Goal: Task Accomplishment & Management: Use online tool/utility

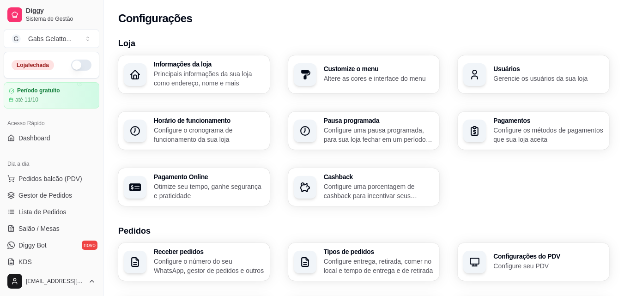
click at [355, 80] on p "Altere as cores e interface do menu" at bounding box center [379, 78] width 110 height 9
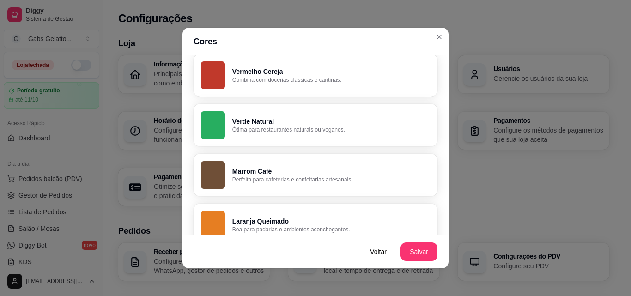
scroll to position [185, 0]
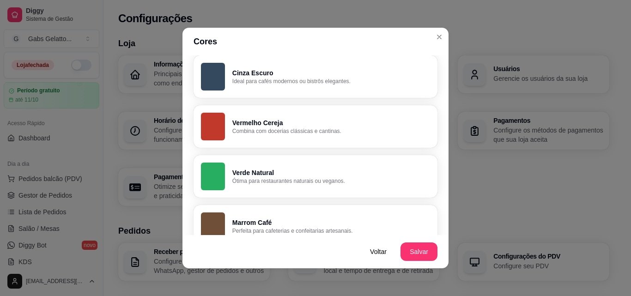
click at [327, 172] on p "Verde Natural" at bounding box center [331, 172] width 198 height 9
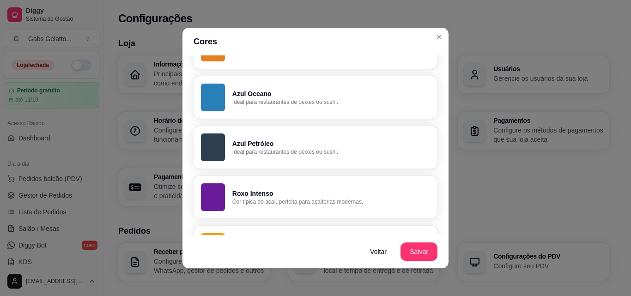
scroll to position [416, 0]
click at [376, 193] on p "Roxo Intenso" at bounding box center [331, 192] width 198 height 9
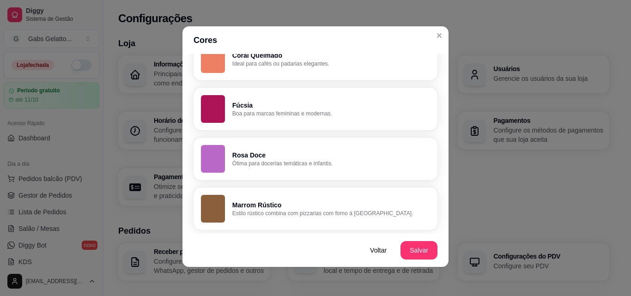
scroll to position [2, 0]
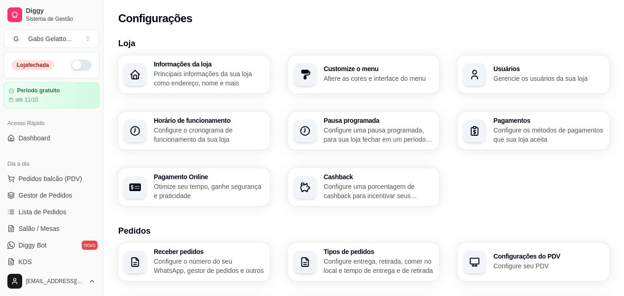
click at [199, 72] on p "Principais informações da sua loja como endereço, nome e mais" at bounding box center [209, 78] width 110 height 18
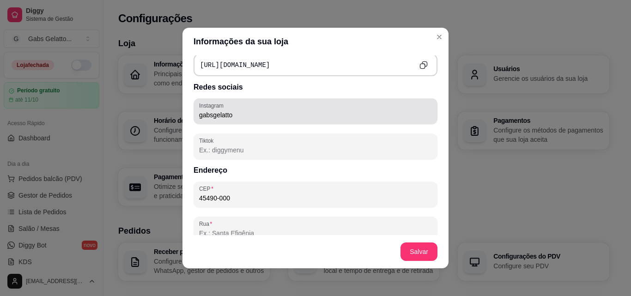
scroll to position [462, 0]
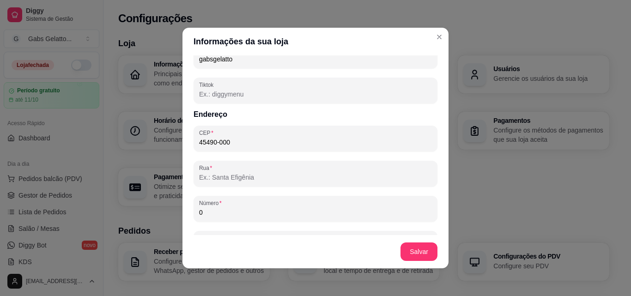
click at [255, 176] on input "Rua" at bounding box center [315, 177] width 233 height 9
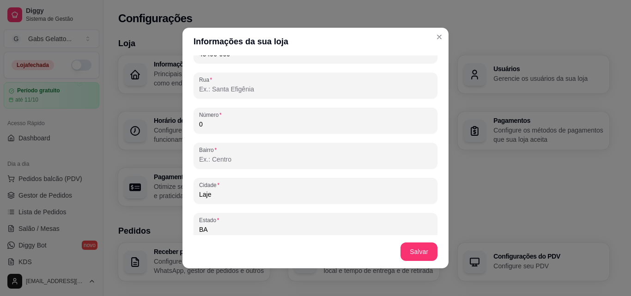
scroll to position [554, 0]
click at [258, 118] on input "0" at bounding box center [315, 119] width 233 height 9
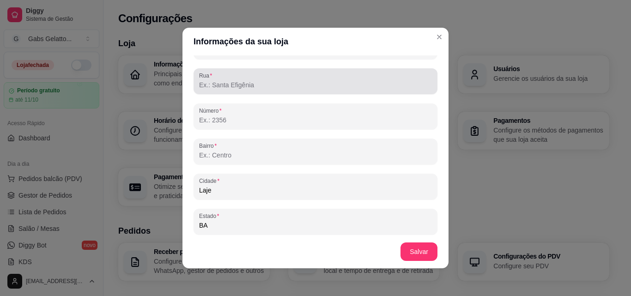
click at [265, 87] on input "Rua" at bounding box center [315, 84] width 233 height 9
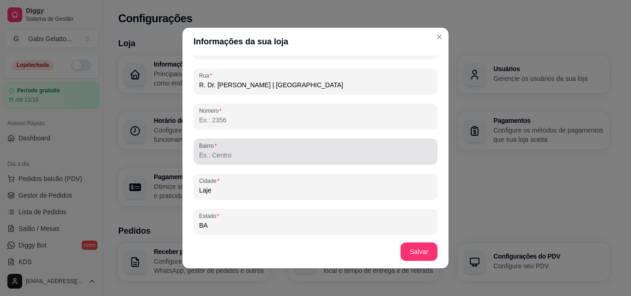
type input "R. Dr. João Martis | Espaço Belvedere"
click at [260, 144] on div at bounding box center [315, 151] width 233 height 18
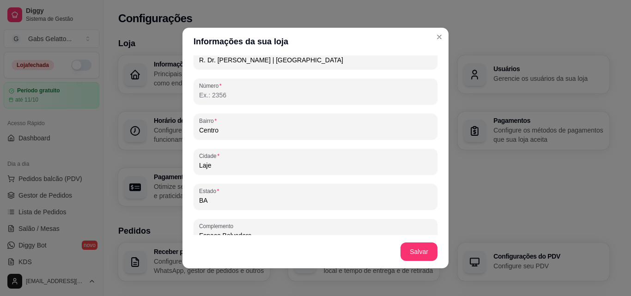
scroll to position [593, 0]
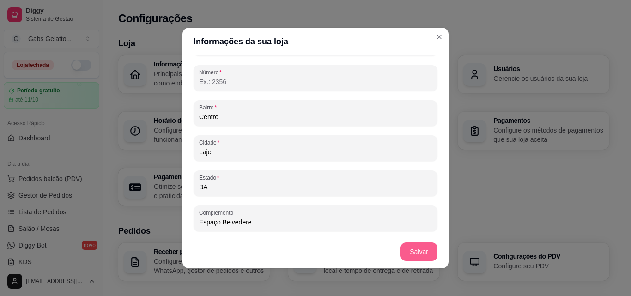
type input "Centro"
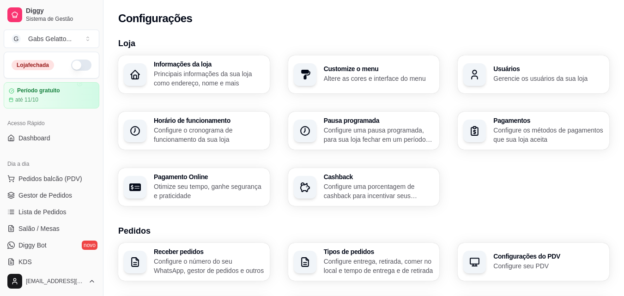
click at [221, 63] on h3 "Informações da loja" at bounding box center [209, 64] width 110 height 6
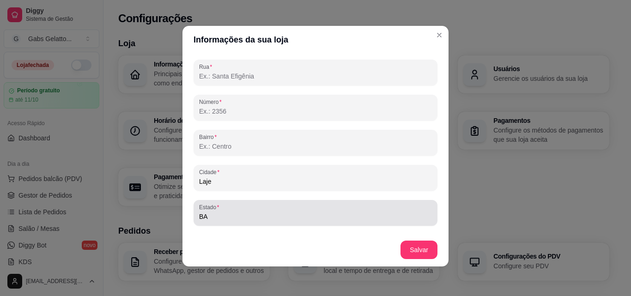
scroll to position [546, 0]
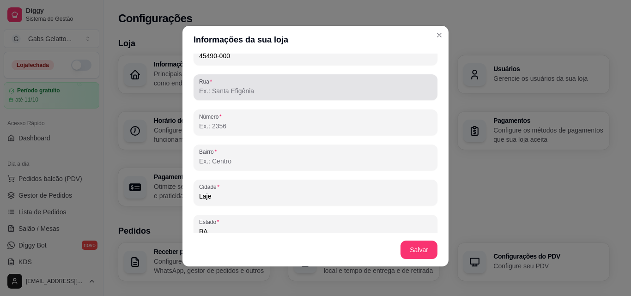
click at [248, 90] on input "Rua" at bounding box center [315, 90] width 233 height 9
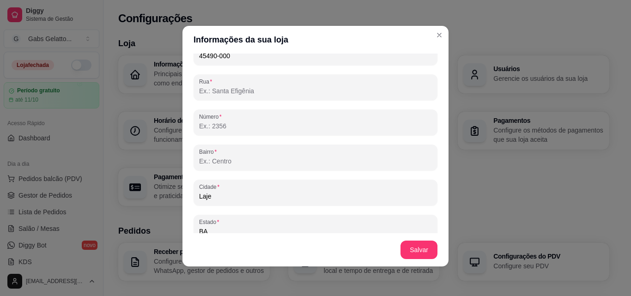
paste input "R. Dr. João Martis | Espaço Belvedere"
click at [201, 93] on input "R. Dr. João Martis | Espaço Belvedere" at bounding box center [315, 90] width 233 height 9
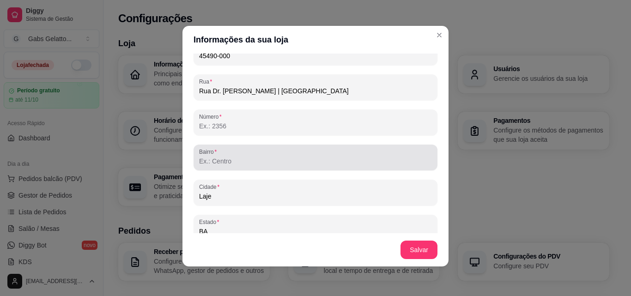
type input "Rua Dr. João Martis | Espaço Belvedere"
click at [212, 161] on input "Bairro" at bounding box center [315, 161] width 233 height 9
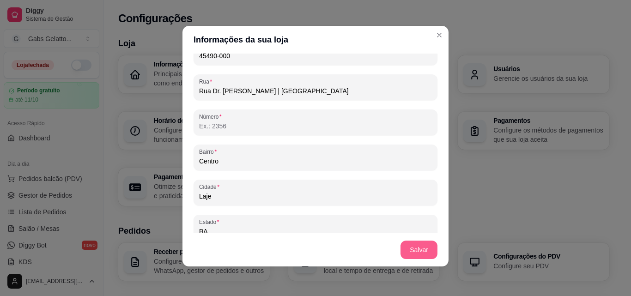
type input "Centro"
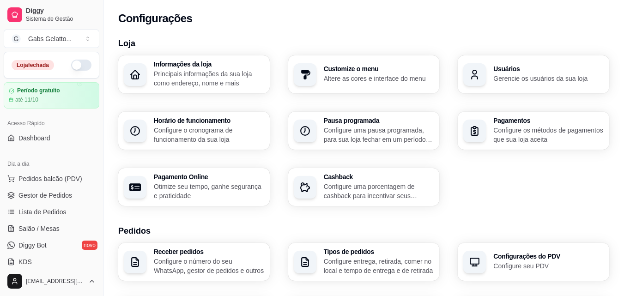
click at [499, 129] on p "Configure os métodos de pagamentos que sua loja aceita" at bounding box center [548, 135] width 110 height 18
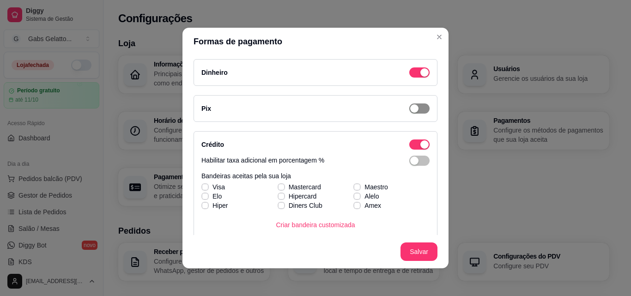
click at [411, 105] on span "button" at bounding box center [419, 108] width 20 height 10
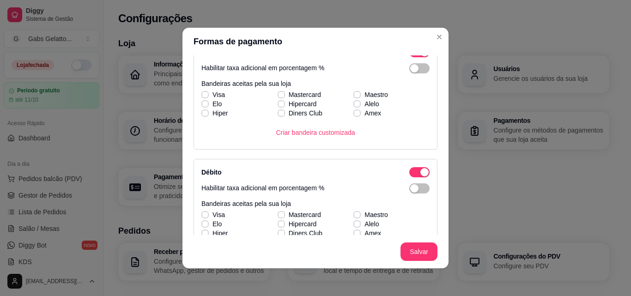
scroll to position [139, 0]
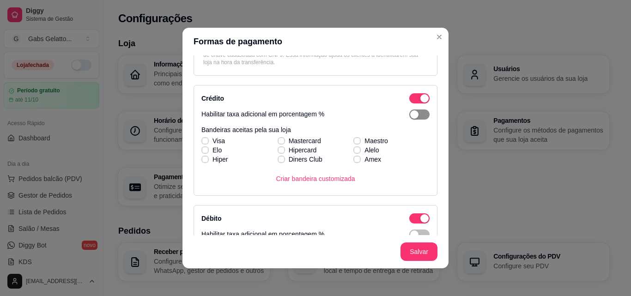
click at [411, 113] on span "button" at bounding box center [419, 114] width 20 height 10
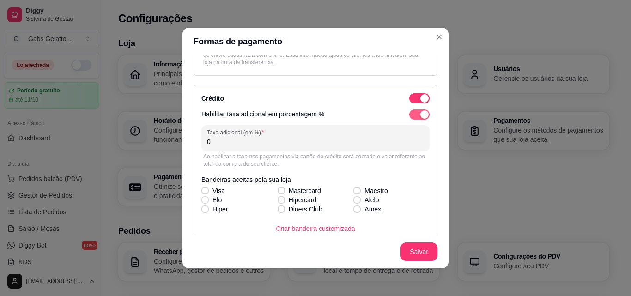
click at [420, 113] on div "button" at bounding box center [424, 114] width 8 height 8
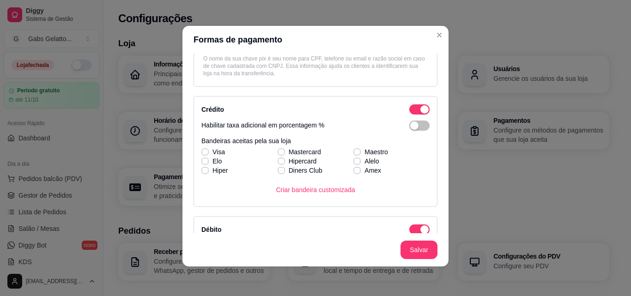
scroll to position [18, 0]
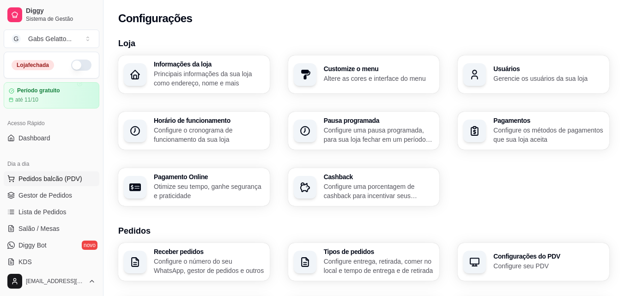
click at [40, 176] on span "Pedidos balcão (PDV)" at bounding box center [50, 178] width 64 height 9
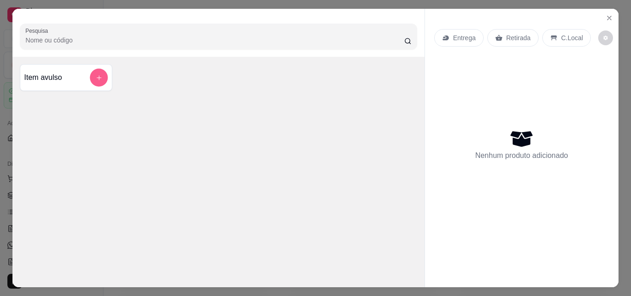
click at [96, 76] on icon "add-separate-item" at bounding box center [99, 77] width 7 height 7
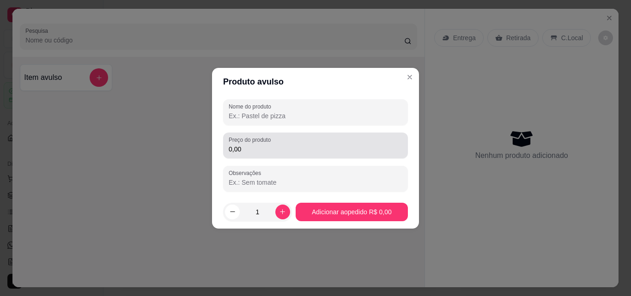
click at [303, 154] on div "0,00" at bounding box center [316, 145] width 174 height 18
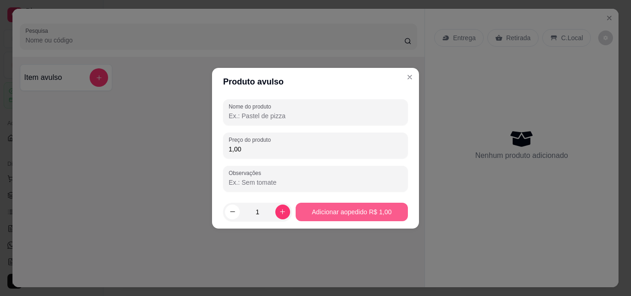
type input "1,00"
click at [337, 216] on button "Adicionar ao pedido R$ 1,00" at bounding box center [352, 212] width 112 height 18
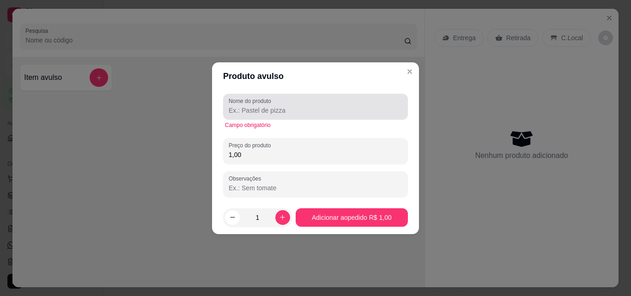
click at [318, 110] on input "Nome do produto" at bounding box center [316, 110] width 174 height 9
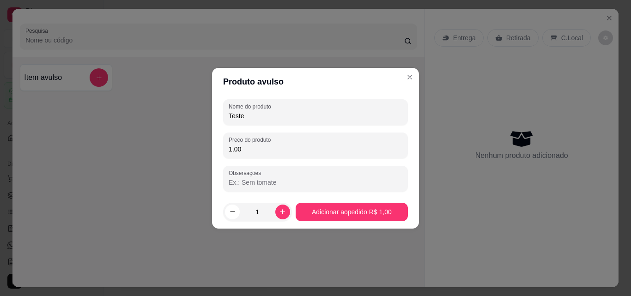
type input "Teste"
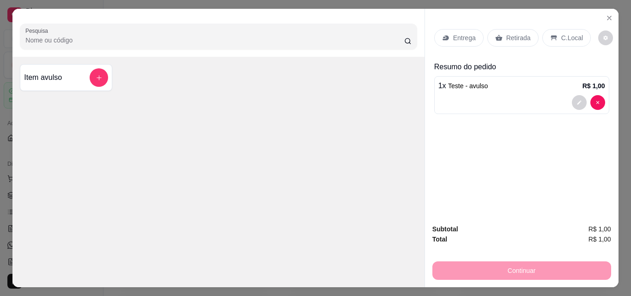
click at [542, 33] on div "C.Local" at bounding box center [566, 38] width 48 height 18
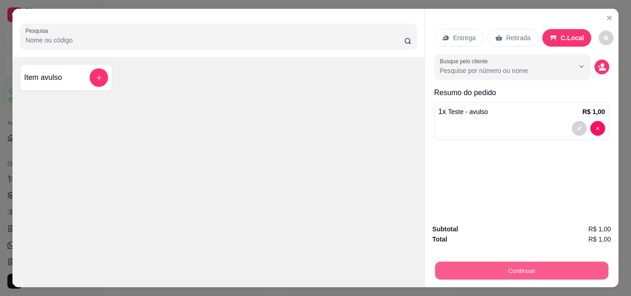
click at [522, 265] on button "Continuar" at bounding box center [521, 270] width 173 height 18
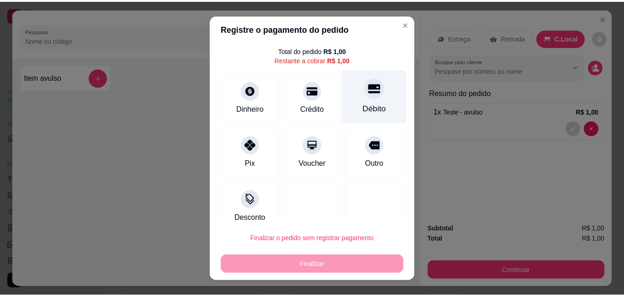
scroll to position [37, 0]
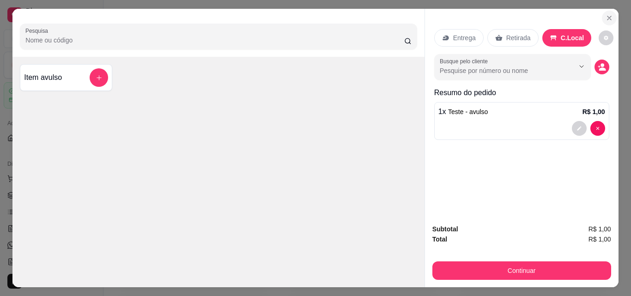
click at [606, 17] on icon "Close" at bounding box center [609, 17] width 7 height 7
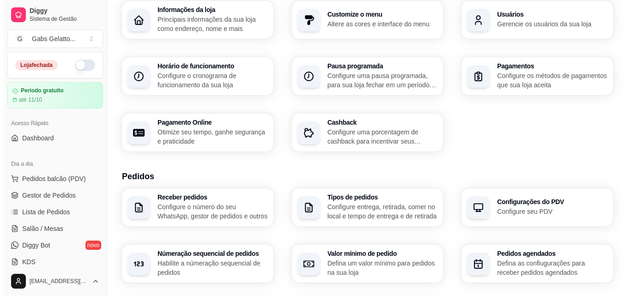
scroll to position [139, 0]
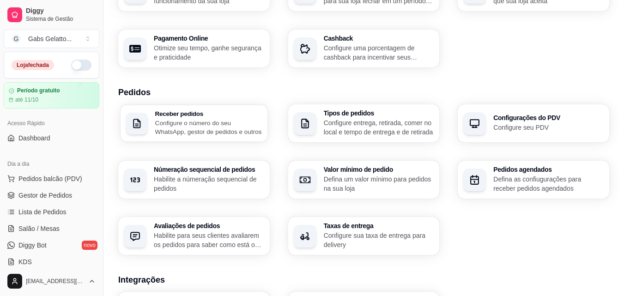
click at [260, 133] on p "Configure o número do seu WhatsApp, gestor de pedidos e outros" at bounding box center [208, 127] width 107 height 18
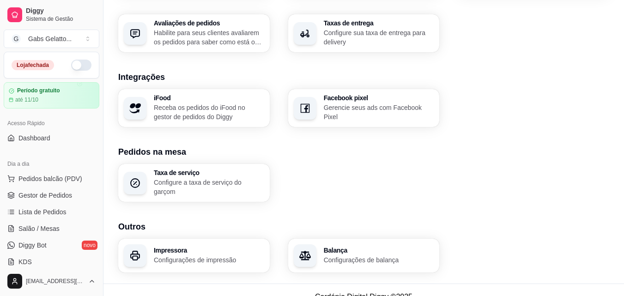
scroll to position [351, 0]
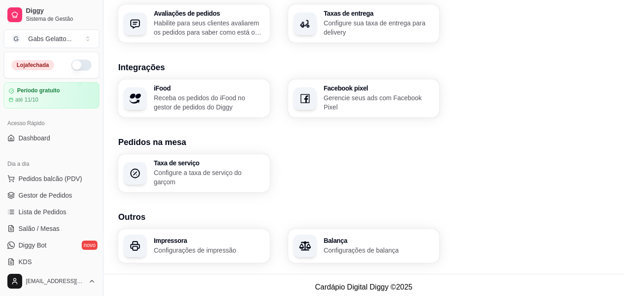
click at [327, 237] on h3 "Balança" at bounding box center [379, 240] width 110 height 6
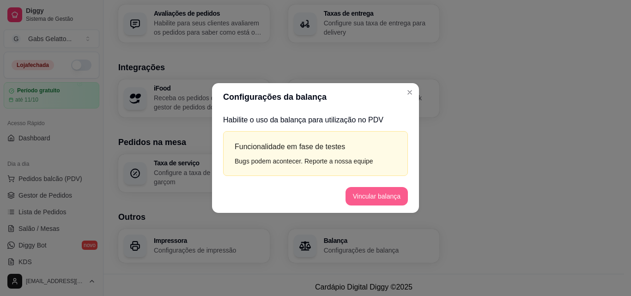
click at [383, 196] on button "Vincular balança" at bounding box center [376, 196] width 62 height 18
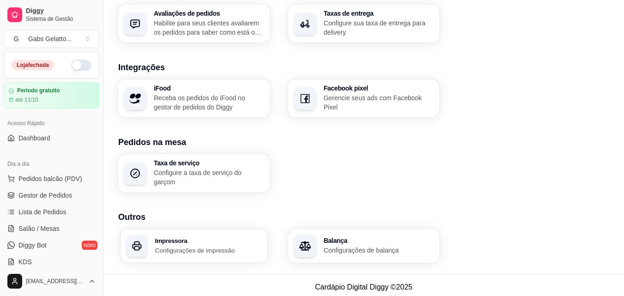
click at [206, 250] on p "Configurações de impressão" at bounding box center [208, 250] width 107 height 9
click at [55, 182] on span "Pedidos balcão (PDV)" at bounding box center [50, 178] width 64 height 9
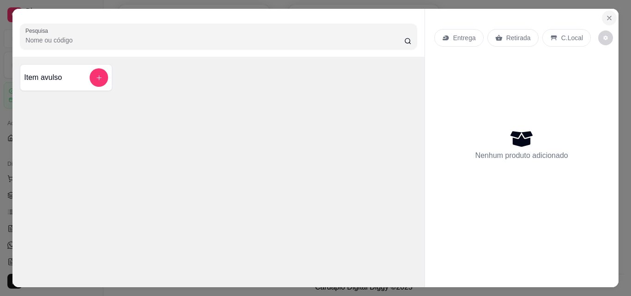
click at [607, 15] on icon "Close" at bounding box center [609, 17] width 7 height 7
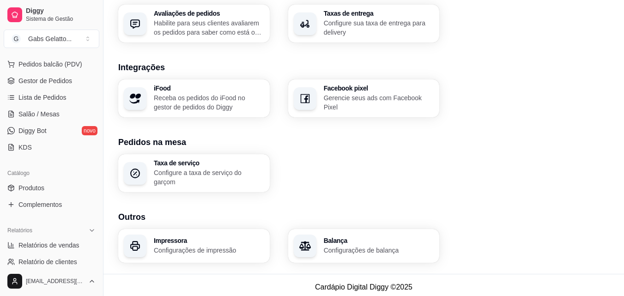
scroll to position [231, 0]
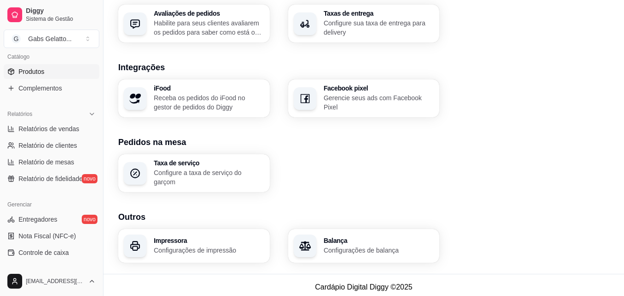
click at [64, 75] on link "Produtos" at bounding box center [52, 71] width 96 height 15
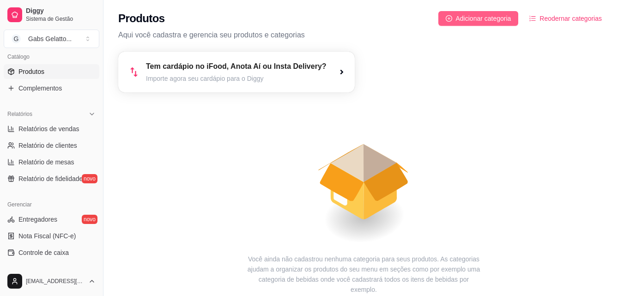
click at [482, 23] on span "Adicionar categoria" at bounding box center [483, 18] width 55 height 10
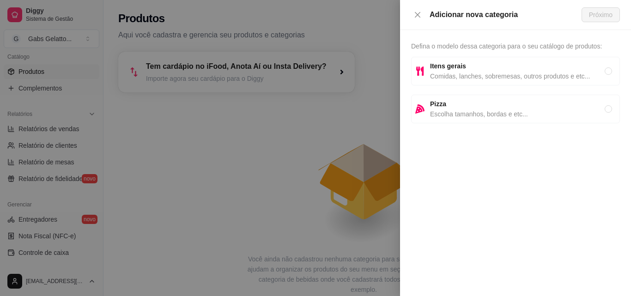
click at [560, 81] on span "Comidas, lanches, sobremesas, outros produtos e etc..." at bounding box center [517, 76] width 175 height 10
radio input "true"
click at [596, 19] on span "Próximo" at bounding box center [601, 15] width 24 height 10
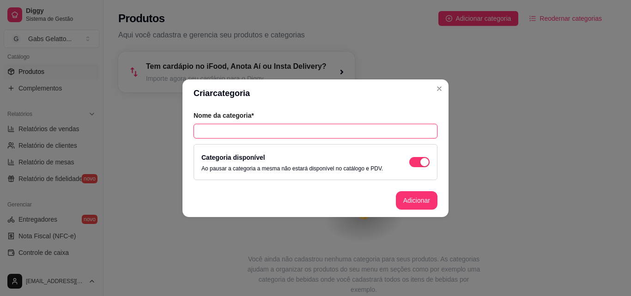
click at [341, 129] on input "text" at bounding box center [316, 131] width 244 height 15
type input "Açai"
click at [418, 197] on button "Adicionar" at bounding box center [417, 200] width 42 height 18
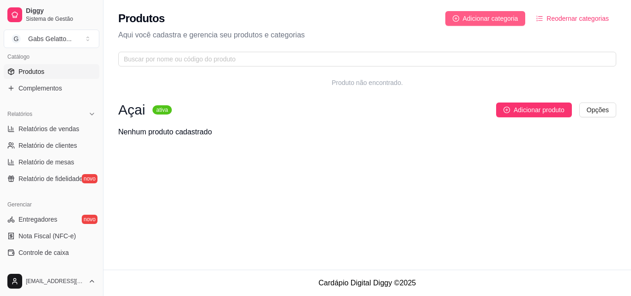
click at [509, 24] on button "Adicionar categoria" at bounding box center [485, 18] width 80 height 15
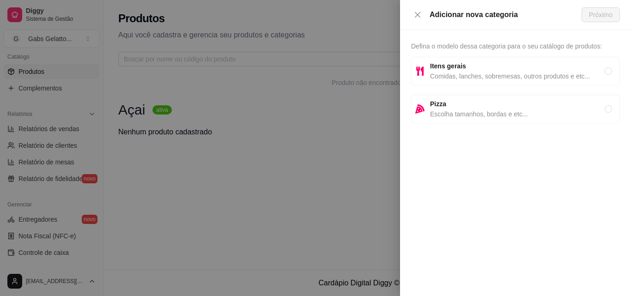
click at [484, 74] on span "Comidas, lanches, sobremesas, outros produtos e etc..." at bounding box center [517, 76] width 175 height 10
radio input "true"
click at [598, 11] on span "Próximo" at bounding box center [601, 15] width 24 height 10
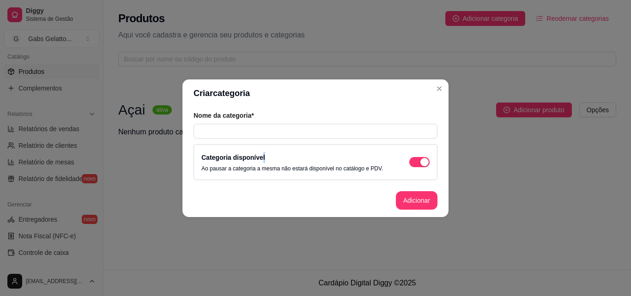
drag, startPoint x: 262, startPoint y: 145, endPoint x: 260, endPoint y: 150, distance: 4.8
click at [260, 150] on div "Nome da categoria* Categoria disponível Ao pausar a categoria a mesma não estar…" at bounding box center [315, 145] width 266 height 77
click at [271, 136] on input "text" at bounding box center [316, 131] width 244 height 15
type input "s"
type input "Picole"
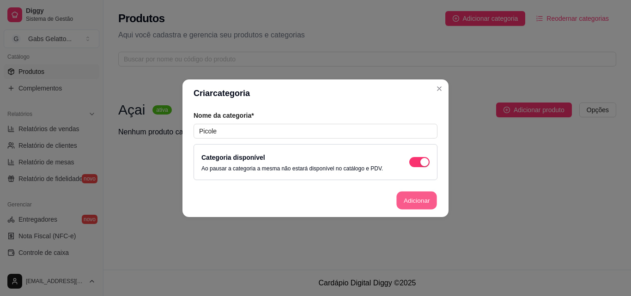
click at [416, 195] on button "Adicionar" at bounding box center [416, 200] width 41 height 18
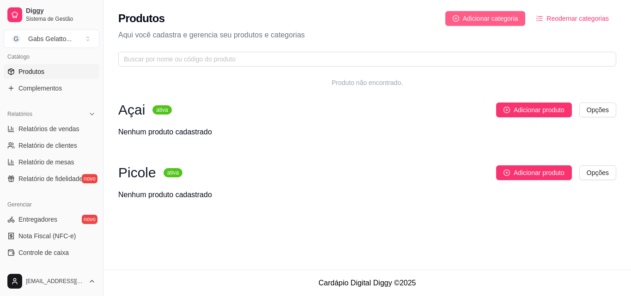
click at [504, 20] on span "Adicionar categoria" at bounding box center [490, 18] width 55 height 10
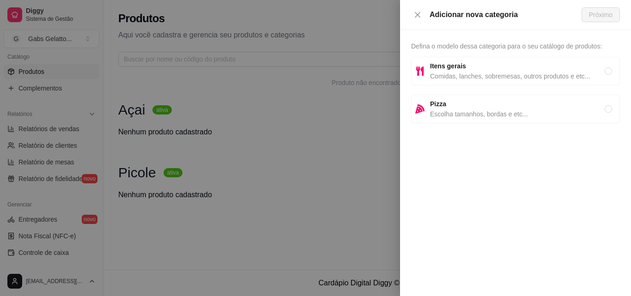
click at [492, 73] on span "Comidas, lanches, sobremesas, outros produtos e etc..." at bounding box center [517, 76] width 175 height 10
radio input "true"
click at [606, 8] on button "Próximo" at bounding box center [601, 14] width 38 height 15
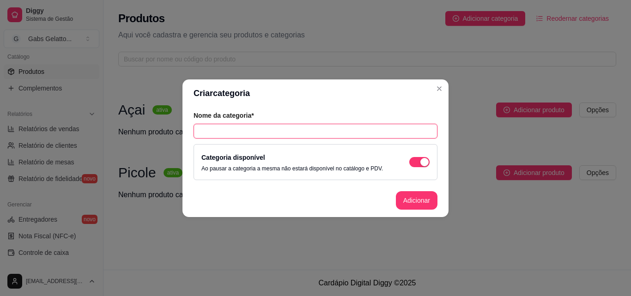
click at [332, 132] on input "text" at bounding box center [316, 131] width 244 height 15
type input "q"
type input "Salgados"
click at [406, 203] on button "Adicionar" at bounding box center [416, 200] width 41 height 18
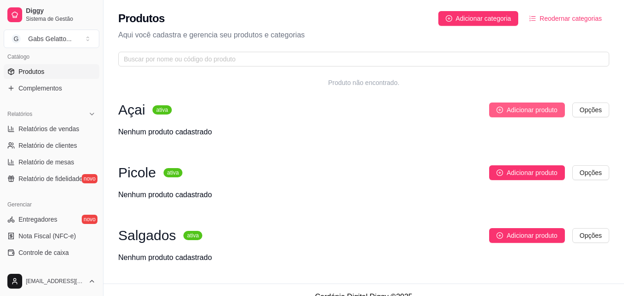
click at [509, 105] on span "Adicionar produto" at bounding box center [532, 110] width 51 height 10
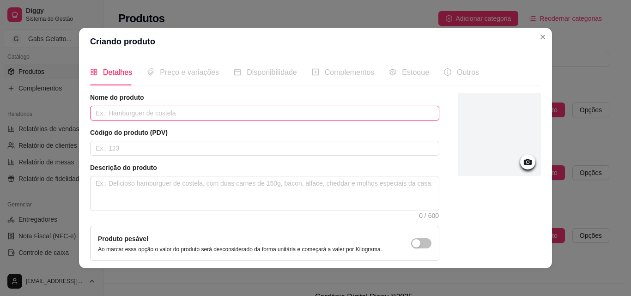
click at [199, 109] on input "text" at bounding box center [264, 113] width 349 height 15
type input "Açai KG"
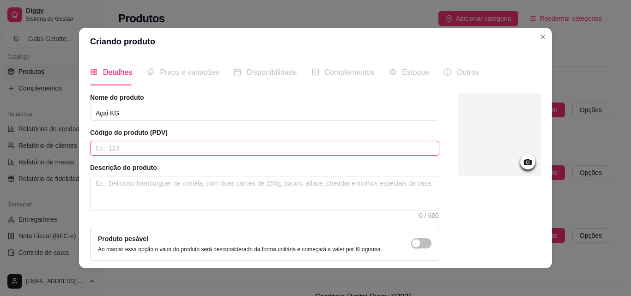
click at [196, 150] on input "text" at bounding box center [264, 148] width 349 height 15
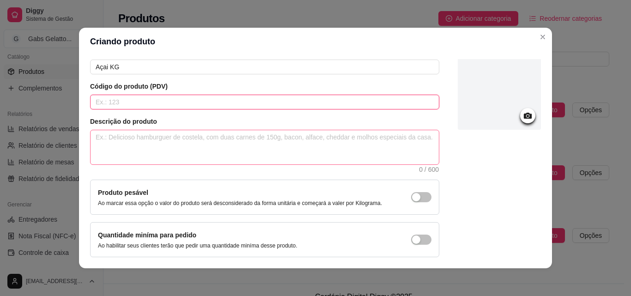
scroll to position [80, 0]
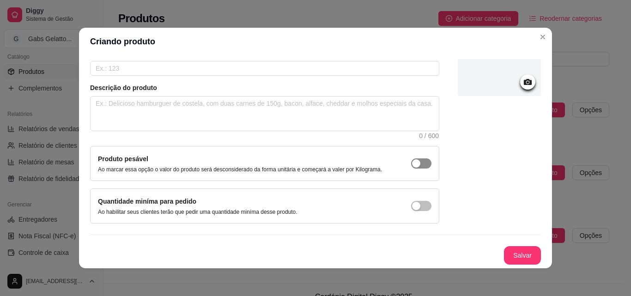
click at [411, 168] on button "button" at bounding box center [421, 163] width 20 height 10
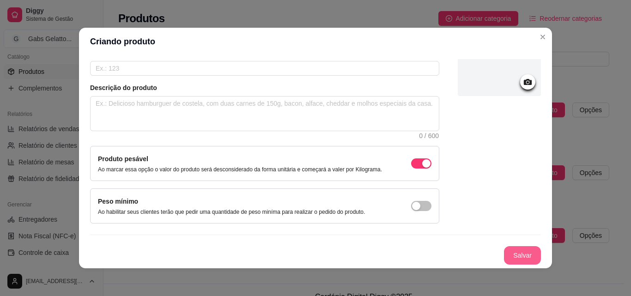
click at [510, 251] on button "Salvar" at bounding box center [522, 255] width 37 height 18
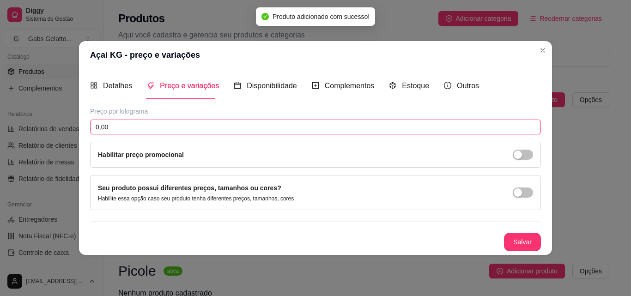
click at [209, 127] on input "0,00" at bounding box center [315, 127] width 451 height 15
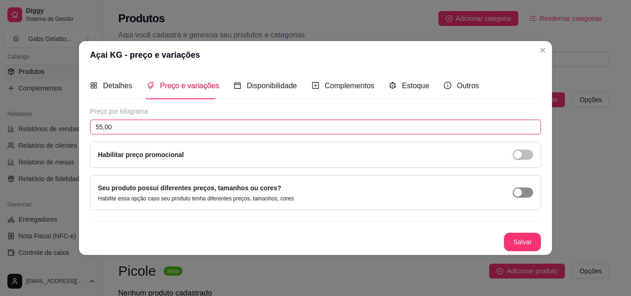
type input "55,00"
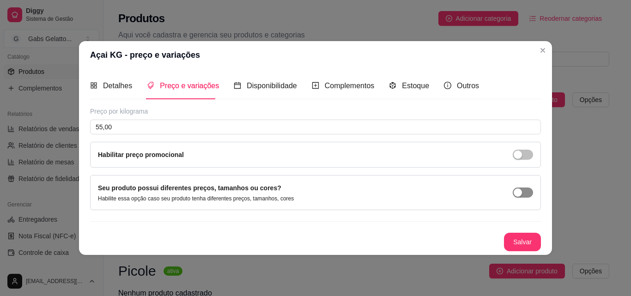
click at [523, 197] on span "button" at bounding box center [523, 193] width 20 height 10
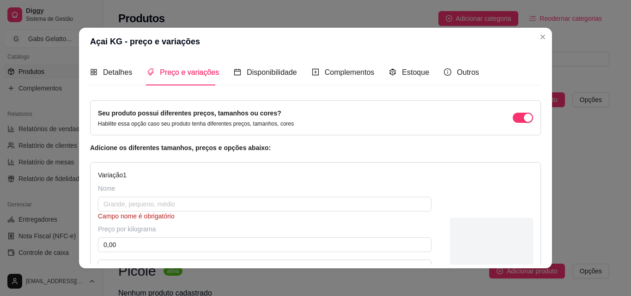
click at [518, 123] on div "Seu produto possui diferentes preços, tamanhos ou cores? Habilite essa opção ca…" at bounding box center [315, 117] width 435 height 19
click at [524, 118] on div "button" at bounding box center [528, 118] width 8 height 8
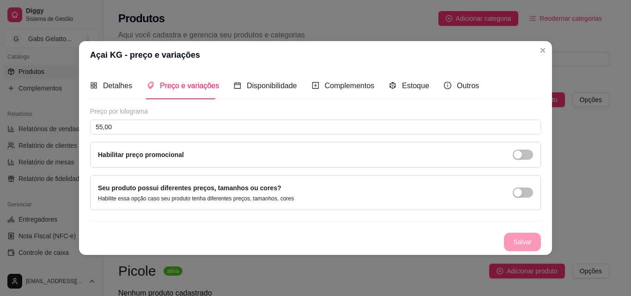
click at [515, 241] on div "Salvar" at bounding box center [315, 242] width 451 height 18
click at [278, 86] on span "Disponibilidade" at bounding box center [272, 86] width 50 height 8
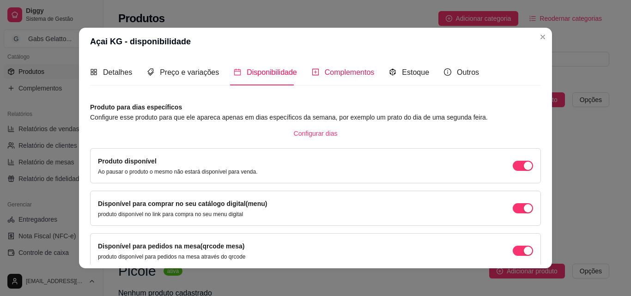
click at [325, 72] on span "Complementos" at bounding box center [350, 72] width 50 height 8
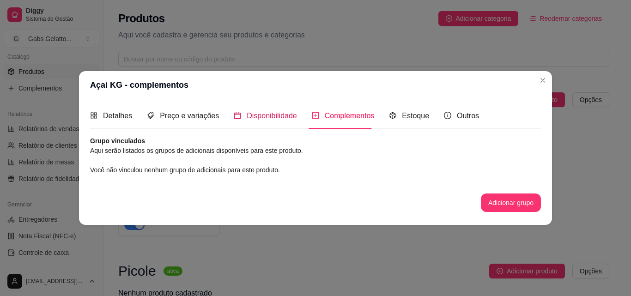
click at [259, 113] on span "Disponibilidade" at bounding box center [272, 116] width 50 height 8
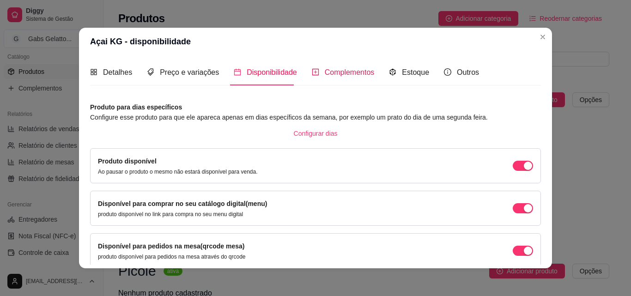
click at [338, 76] on span "Complementos" at bounding box center [350, 72] width 50 height 8
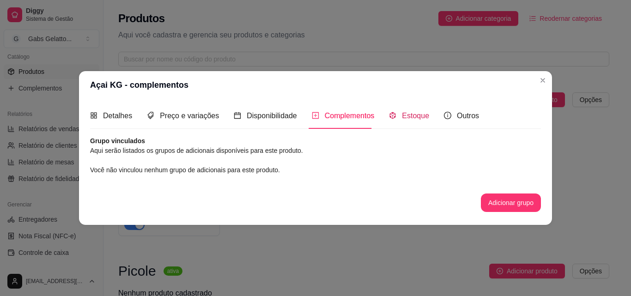
click at [396, 113] on div "Estoque" at bounding box center [409, 116] width 40 height 12
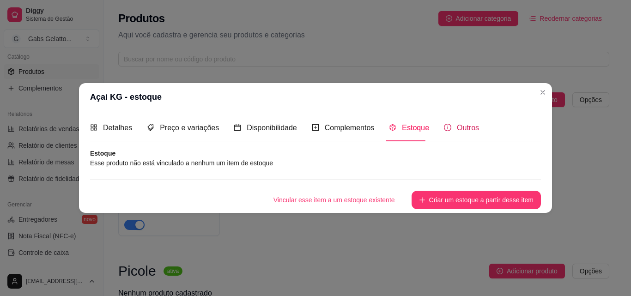
click at [450, 130] on div "Outros" at bounding box center [461, 128] width 35 height 12
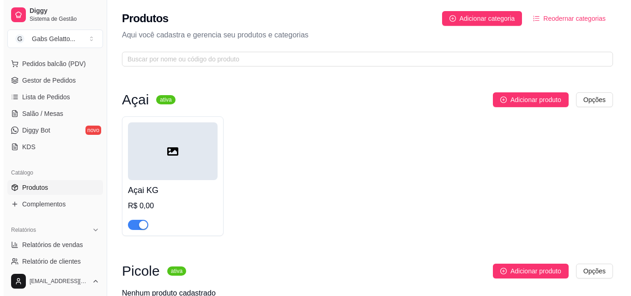
scroll to position [46, 0]
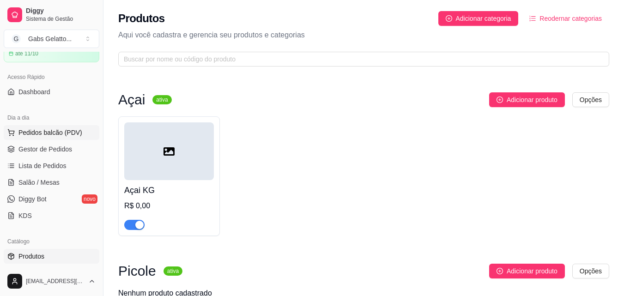
click at [60, 135] on span "Pedidos balcão (PDV)" at bounding box center [50, 132] width 64 height 9
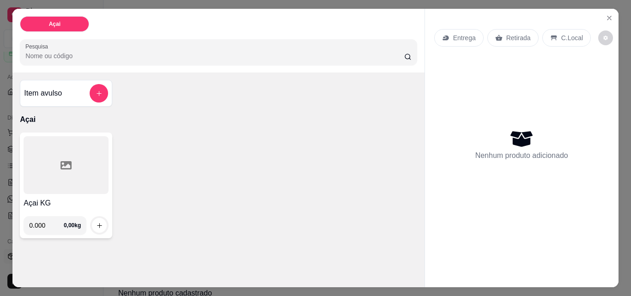
click at [71, 157] on div at bounding box center [66, 165] width 85 height 58
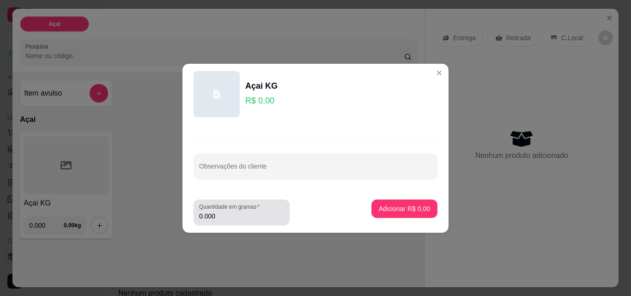
click at [249, 217] on input "0.000" at bounding box center [241, 216] width 85 height 9
drag, startPoint x: 331, startPoint y: 199, endPoint x: 356, endPoint y: 205, distance: 26.2
click at [356, 205] on footer "Quantidade em gramas 0.005 Adicionar R$ 0,00" at bounding box center [315, 212] width 266 height 41
click at [246, 222] on div "Quantidade em gramas 0.005" at bounding box center [242, 213] width 96 height 26
click at [244, 221] on div "0.000" at bounding box center [241, 212] width 85 height 18
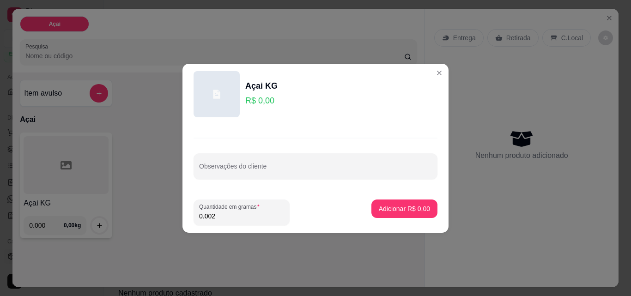
click at [244, 219] on input "0.002" at bounding box center [241, 216] width 85 height 9
type input "0.250"
drag, startPoint x: 342, startPoint y: 205, endPoint x: 375, endPoint y: 209, distance: 33.1
click at [370, 209] on footer "Quantidade em gramas 0.250 Adicionar R$ 0,00" at bounding box center [315, 212] width 266 height 41
click at [379, 209] on p "Adicionar R$ 0,00" at bounding box center [404, 208] width 50 height 9
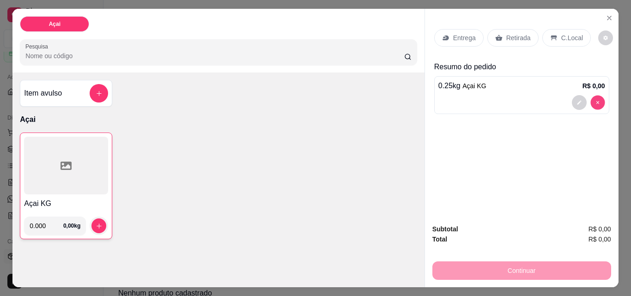
click at [594, 95] on div at bounding box center [588, 102] width 33 height 15
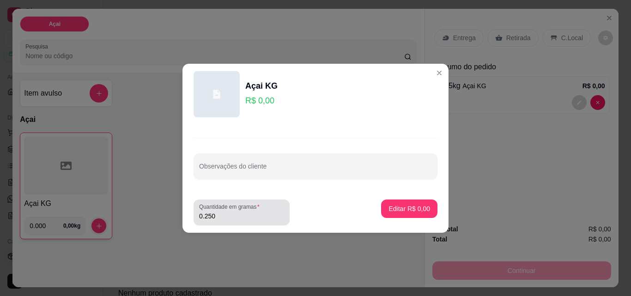
click at [226, 218] on input "0.250" at bounding box center [241, 216] width 85 height 9
drag, startPoint x: 237, startPoint y: 212, endPoint x: 146, endPoint y: 213, distance: 91.0
click at [146, 213] on div "Açai KG R$ 0,00 Observações do cliente Quantidade em gramas 0.250 Editar R$ 0,00" at bounding box center [315, 148] width 631 height 296
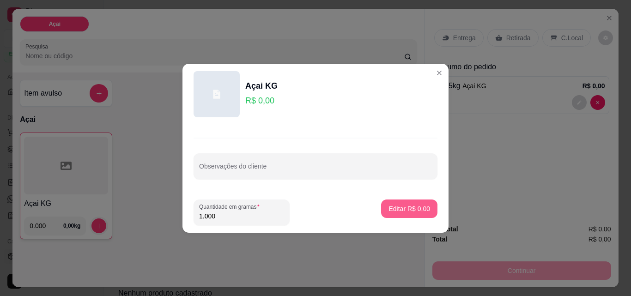
type input "1.000"
click at [398, 210] on p "Editar R$ 0,00" at bounding box center [409, 208] width 40 height 9
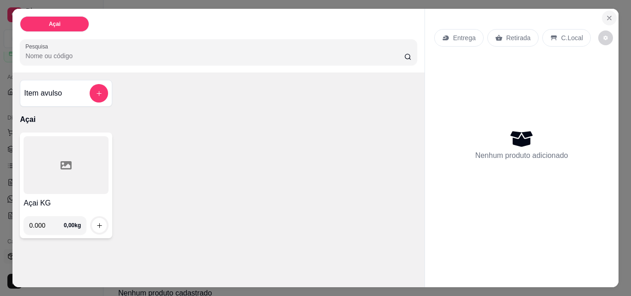
click at [608, 11] on button "Close" at bounding box center [609, 18] width 15 height 15
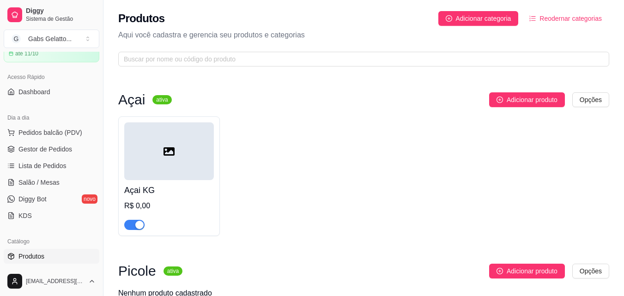
click at [195, 163] on div at bounding box center [169, 151] width 90 height 58
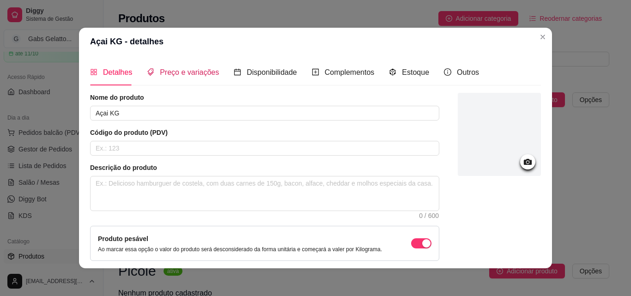
click at [202, 74] on span "Preço e variações" at bounding box center [189, 72] width 59 height 8
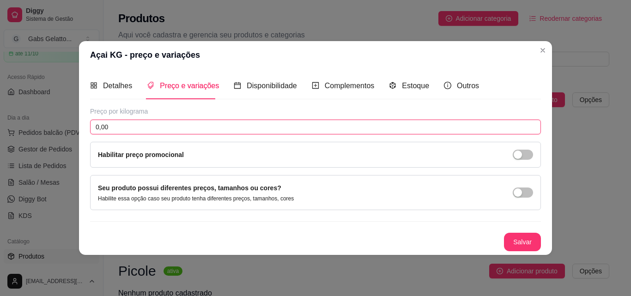
click at [209, 128] on input "0,00" at bounding box center [315, 127] width 451 height 15
type input "55,00"
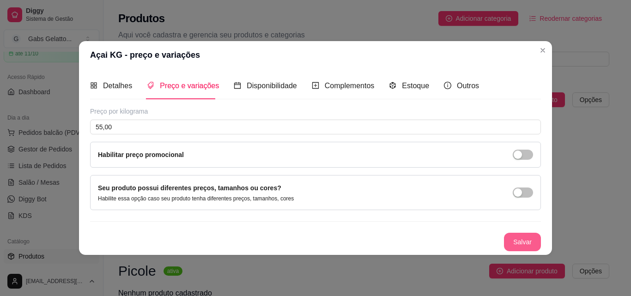
click at [515, 242] on button "Salvar" at bounding box center [522, 242] width 37 height 18
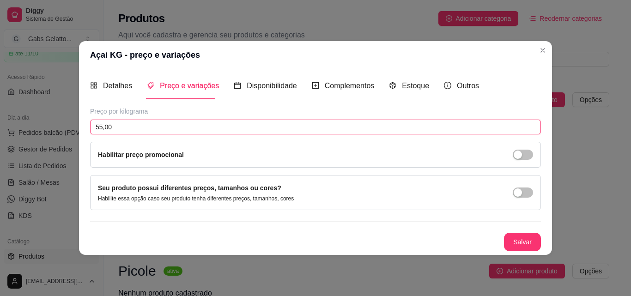
drag, startPoint x: 383, startPoint y: 125, endPoint x: 388, endPoint y: 121, distance: 5.6
click at [385, 126] on input "55,00" at bounding box center [315, 127] width 451 height 15
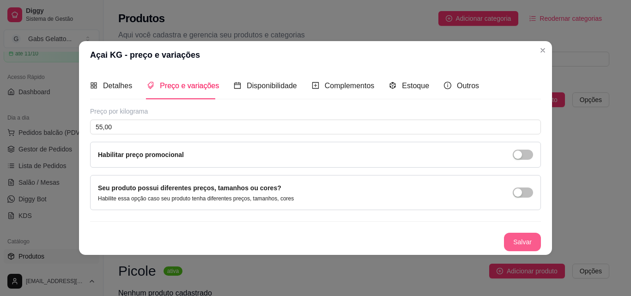
click at [519, 236] on button "Salvar" at bounding box center [522, 242] width 37 height 18
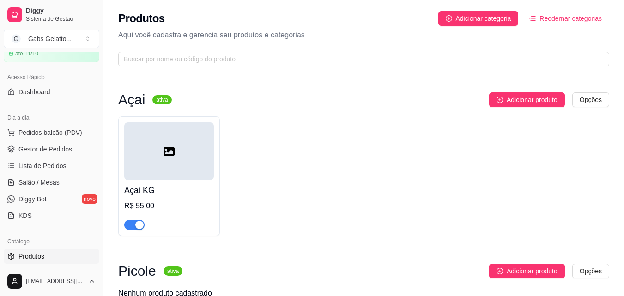
click at [167, 162] on div at bounding box center [169, 151] width 90 height 58
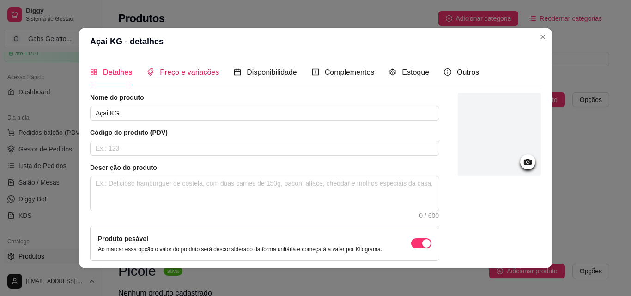
click at [189, 72] on span "Preço e variações" at bounding box center [189, 72] width 59 height 8
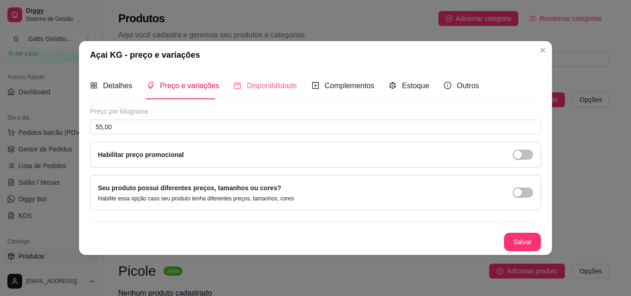
click at [248, 92] on div "Disponibilidade" at bounding box center [265, 86] width 63 height 26
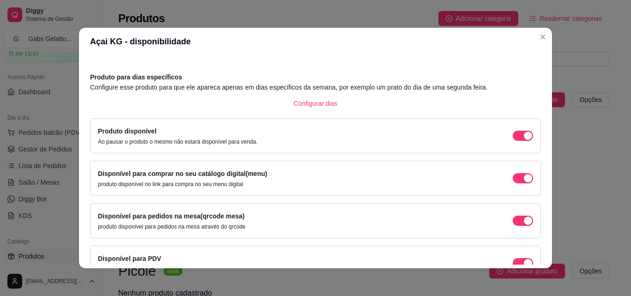
scroll to position [46, 0]
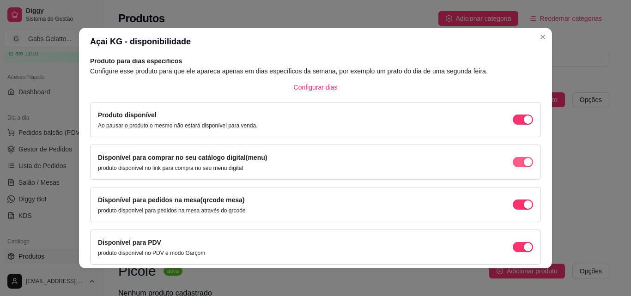
click at [524, 166] on div "button" at bounding box center [528, 162] width 8 height 8
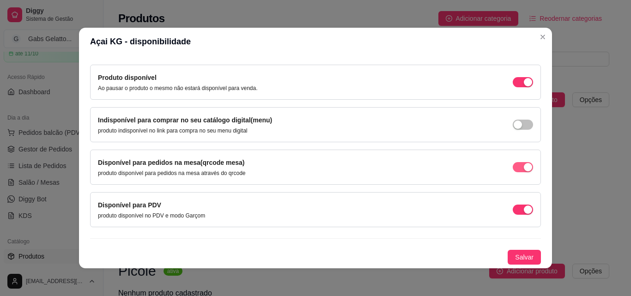
click at [524, 166] on div "button" at bounding box center [528, 167] width 8 height 8
click at [515, 257] on span "Salvar" at bounding box center [524, 257] width 18 height 10
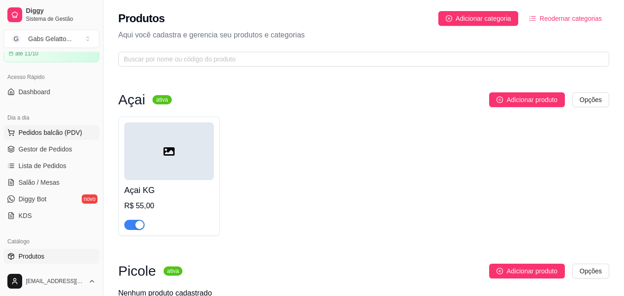
click at [80, 132] on button "Pedidos balcão (PDV)" at bounding box center [52, 132] width 96 height 15
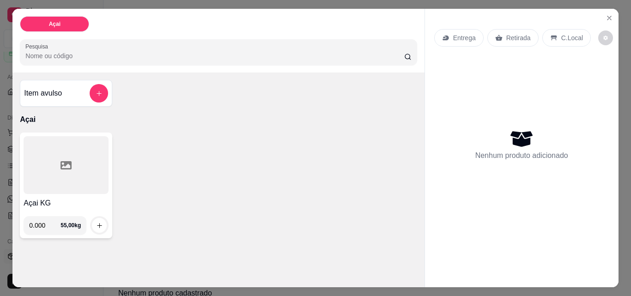
click at [59, 171] on div at bounding box center [66, 165] width 85 height 58
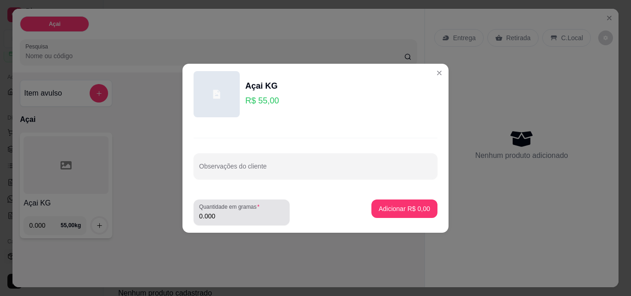
click at [230, 218] on input "0.000" at bounding box center [241, 216] width 85 height 9
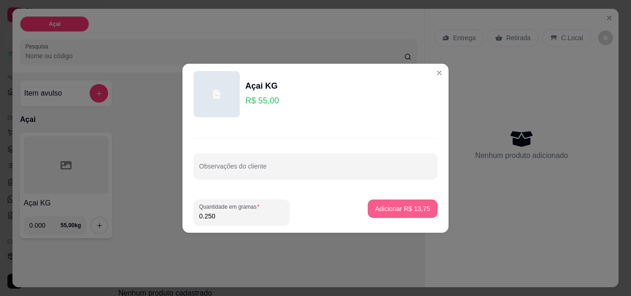
type input "0.250"
click at [405, 206] on p "Adicionar R$ 13,75" at bounding box center [402, 208] width 55 height 9
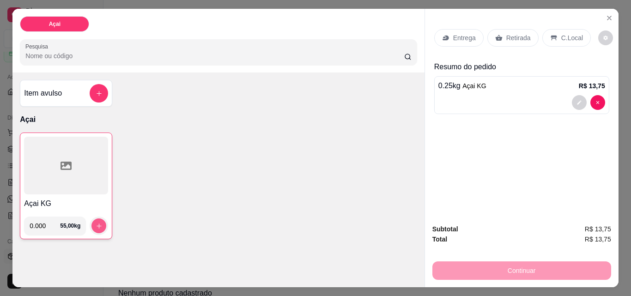
click at [98, 224] on icon "increase-product-quantity" at bounding box center [99, 226] width 7 height 7
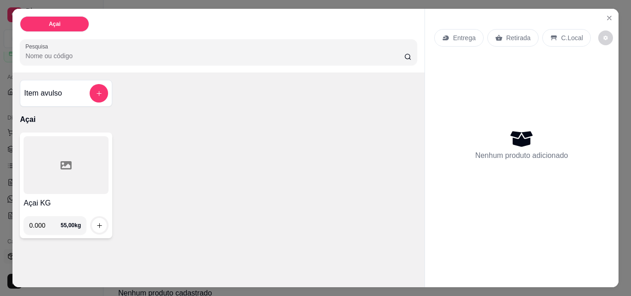
click at [551, 119] on div "Nenhum produto adicionado" at bounding box center [521, 144] width 175 height 181
click at [96, 224] on icon "increase-product-quantity" at bounding box center [99, 225] width 7 height 7
click at [37, 227] on input "0.000" at bounding box center [44, 225] width 31 height 18
drag, startPoint x: 45, startPoint y: 224, endPoint x: 0, endPoint y: 224, distance: 45.3
click at [0, 224] on div "Açai Pesquisa Item avulso Açai Açai KG 0.000 55,00 kg Entrega Retirada C.Local …" at bounding box center [315, 148] width 631 height 296
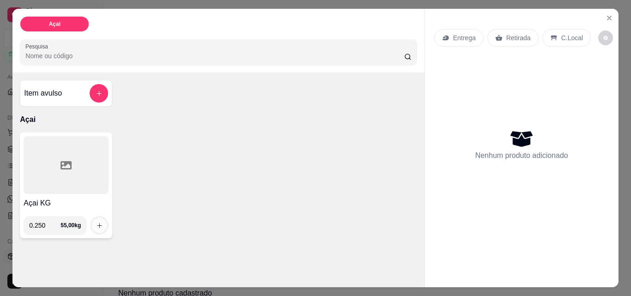
click at [96, 223] on icon "increase-product-quantity" at bounding box center [99, 225] width 7 height 7
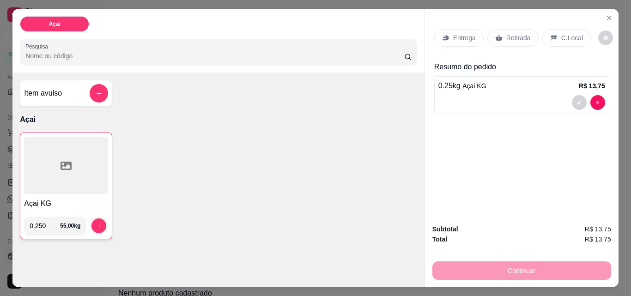
drag, startPoint x: 44, startPoint y: 222, endPoint x: 1, endPoint y: 222, distance: 42.5
click at [4, 222] on div "Açai Pesquisa Item avulso Açai Açai KG 0.250 55,00 kg Entrega Retirada C.Local …" at bounding box center [315, 148] width 631 height 296
type input "0.050"
click at [97, 224] on icon "increase-product-quantity" at bounding box center [99, 226] width 5 height 5
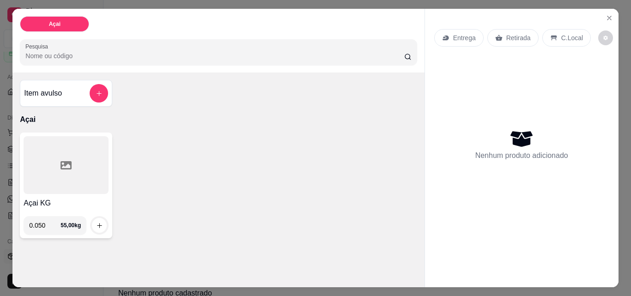
click at [79, 153] on div at bounding box center [66, 165] width 85 height 58
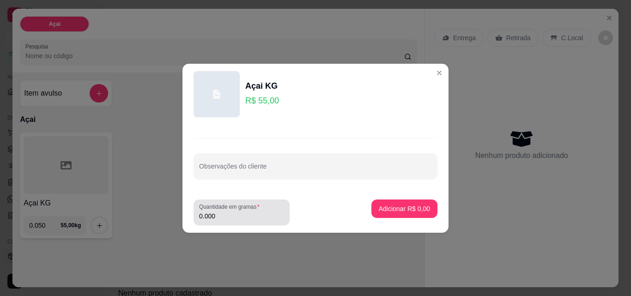
click at [217, 216] on input "0.000" at bounding box center [241, 216] width 85 height 9
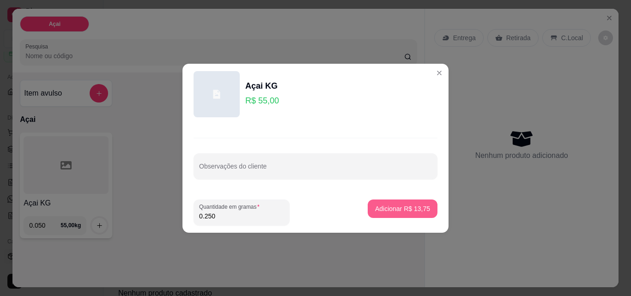
type input "0.250"
click at [368, 211] on button "Adicionar R$ 13,75" at bounding box center [403, 209] width 70 height 18
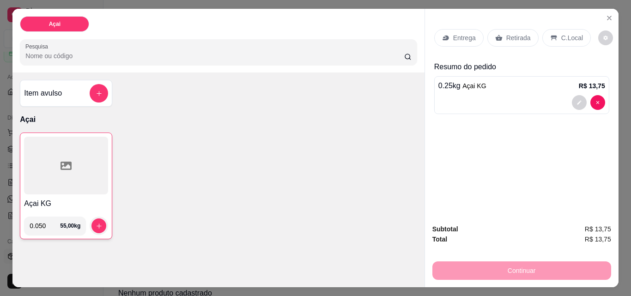
click at [194, 164] on div "Açai KG 0.050 55,00 kg" at bounding box center [218, 186] width 397 height 107
click at [107, 117] on p "Açai" at bounding box center [218, 119] width 397 height 11
click at [97, 120] on p "Açai" at bounding box center [218, 119] width 397 height 11
click at [127, 144] on div "Açai KG 0.050 55,00 kg" at bounding box center [218, 186] width 397 height 107
click at [63, 24] on div "Açai" at bounding box center [54, 24] width 69 height 16
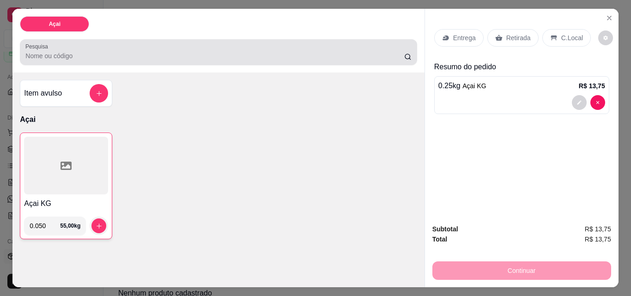
scroll to position [24, 0]
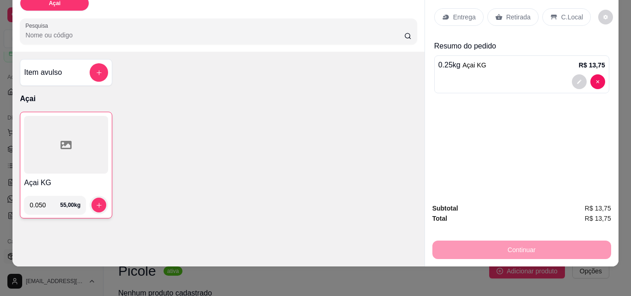
drag, startPoint x: 262, startPoint y: 188, endPoint x: 303, endPoint y: 186, distance: 41.1
click at [295, 186] on div "Açai KG 0.050 55,00 kg" at bounding box center [218, 165] width 397 height 107
click at [527, 206] on div "Subtotal R$ 13,75 Total R$ 13,75 Continuar" at bounding box center [521, 231] width 179 height 56
click at [534, 130] on div "Entrega Retirada C.Local Resumo do pedido 0.25 kg Açai KG R$ 13,75" at bounding box center [522, 92] width 194 height 208
drag, startPoint x: 534, startPoint y: 130, endPoint x: 553, endPoint y: 103, distance: 33.2
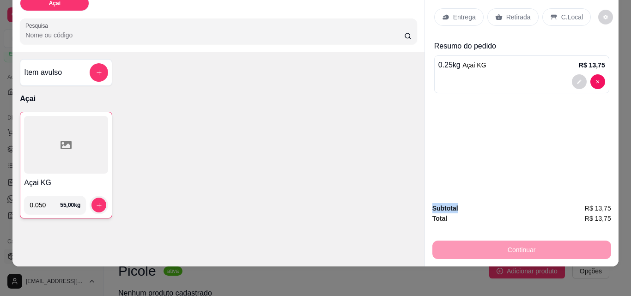
click at [534, 125] on div "Entrega Retirada C.Local Resumo do pedido 0.25 kg Açai KG R$ 13,75" at bounding box center [522, 92] width 194 height 208
click at [564, 66] on div "0.25 kg Açai KG R$ 13,75" at bounding box center [521, 74] width 175 height 38
click at [152, 166] on div "Açai KG 0.050 55,00 kg" at bounding box center [218, 165] width 397 height 107
click at [68, 156] on div at bounding box center [66, 145] width 84 height 58
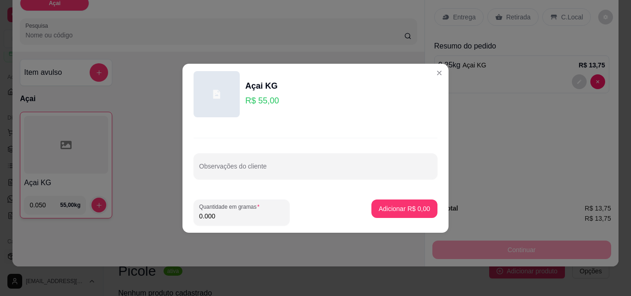
click at [230, 218] on input "0.000" at bounding box center [241, 216] width 85 height 9
type input "0.052"
click at [409, 212] on p "Adicionar R$ 2,86" at bounding box center [404, 208] width 50 height 9
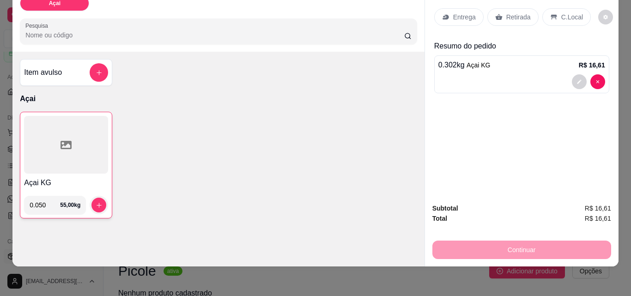
click at [74, 143] on div at bounding box center [66, 145] width 84 height 58
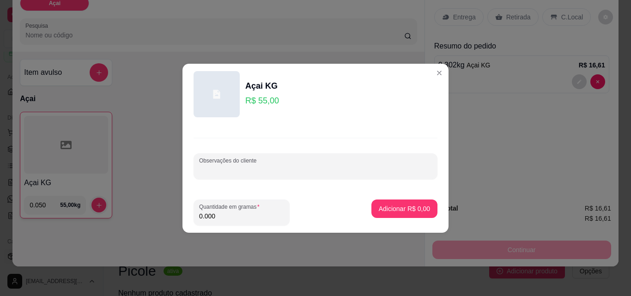
drag, startPoint x: 316, startPoint y: 173, endPoint x: 400, endPoint y: 103, distance: 109.9
click at [321, 167] on input "Observações do cliente" at bounding box center [315, 169] width 233 height 9
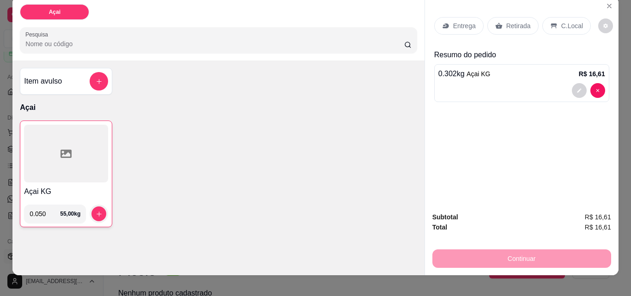
scroll to position [0, 0]
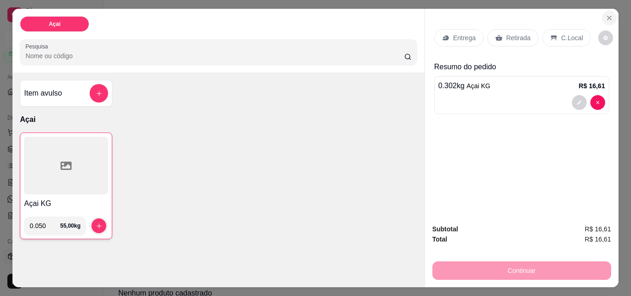
click at [610, 16] on button "Close" at bounding box center [609, 18] width 15 height 15
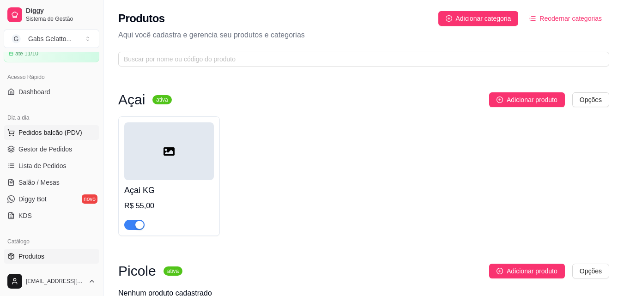
click at [47, 140] on ul "Pedidos balcão (PDV) Gestor de Pedidos Lista de Pedidos Salão / Mesas Diggy Bot…" at bounding box center [52, 174] width 96 height 98
click at [47, 133] on span "Pedidos balcão (PDV)" at bounding box center [50, 132] width 64 height 9
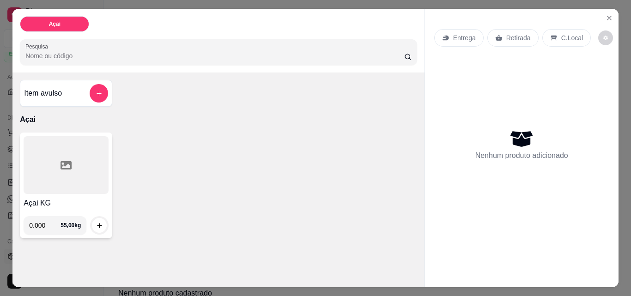
click at [156, 180] on div "Açai KG 0.000 55,00 kg" at bounding box center [218, 186] width 397 height 106
drag, startPoint x: 131, startPoint y: 175, endPoint x: 91, endPoint y: 166, distance: 41.5
click at [121, 172] on div "Açai KG 0.000 55,00 kg" at bounding box center [218, 186] width 397 height 106
click at [59, 168] on div at bounding box center [66, 165] width 85 height 58
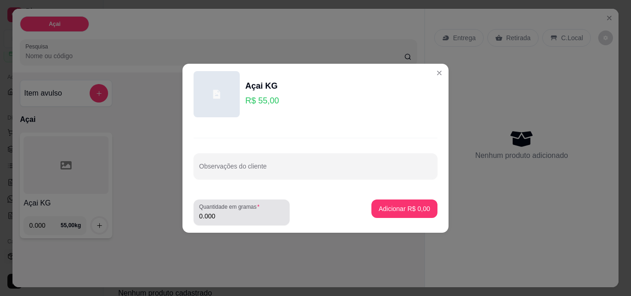
click at [228, 216] on input "0.000" at bounding box center [241, 216] width 85 height 9
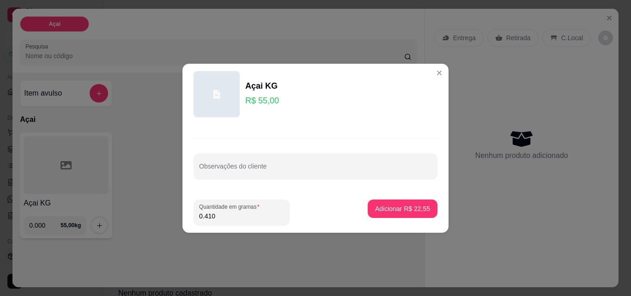
type input "0.410"
click at [377, 201] on button "Adicionar R$ 22,55" at bounding box center [403, 209] width 68 height 18
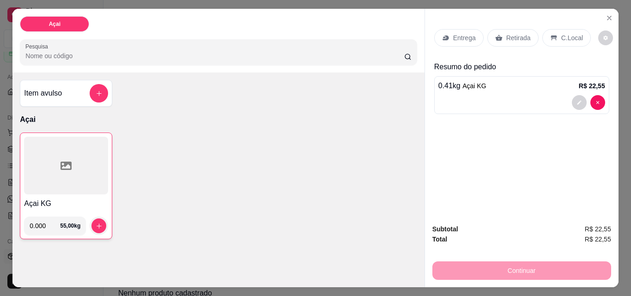
click at [322, 179] on div "Açai KG 0.000 55,00 kg" at bounding box center [218, 186] width 397 height 107
click at [332, 170] on div "Açai KG 0.000 55,00 kg" at bounding box center [218, 186] width 397 height 107
click at [511, 267] on div "Continuar" at bounding box center [521, 269] width 179 height 21
drag, startPoint x: 511, startPoint y: 267, endPoint x: 509, endPoint y: 93, distance: 174.6
click at [507, 259] on div "Continuar" at bounding box center [521, 269] width 179 height 21
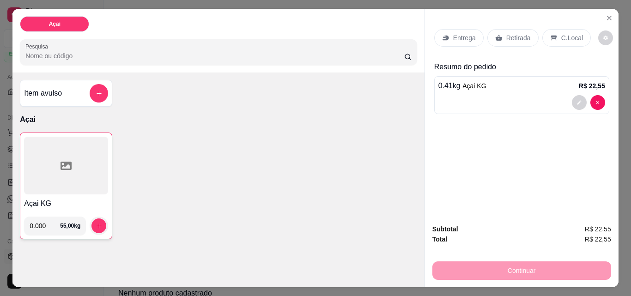
click at [551, 40] on div "C.Local" at bounding box center [566, 38] width 48 height 18
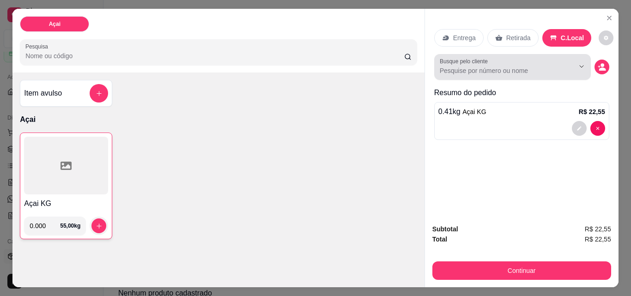
click at [553, 61] on div at bounding box center [512, 67] width 145 height 18
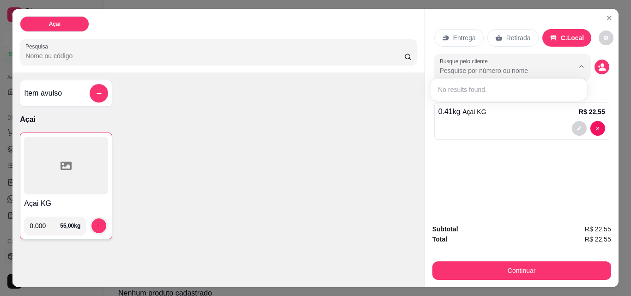
click at [570, 61] on button "Show suggestions" at bounding box center [568, 66] width 15 height 15
click at [578, 63] on icon "Show suggestions" at bounding box center [581, 66] width 7 height 7
click at [580, 66] on icon "Show suggestions" at bounding box center [582, 67] width 4 height 2
click at [578, 63] on icon "Show suggestions" at bounding box center [581, 66] width 7 height 7
click at [99, 223] on icon "increase-product-quantity" at bounding box center [99, 226] width 7 height 7
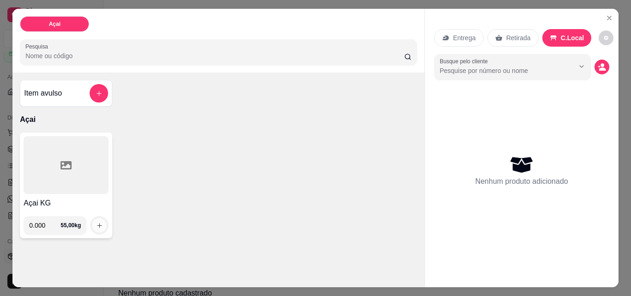
click at [99, 222] on icon "increase-product-quantity" at bounding box center [99, 225] width 7 height 7
click at [97, 223] on icon "increase-product-quantity" at bounding box center [99, 225] width 7 height 7
click at [97, 223] on icon "increase-product-quantity" at bounding box center [99, 225] width 5 height 5
click at [93, 174] on div at bounding box center [66, 165] width 85 height 58
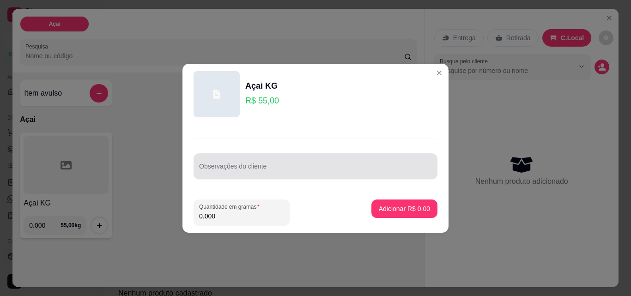
click at [333, 172] on input "Observações do cliente" at bounding box center [315, 169] width 233 height 9
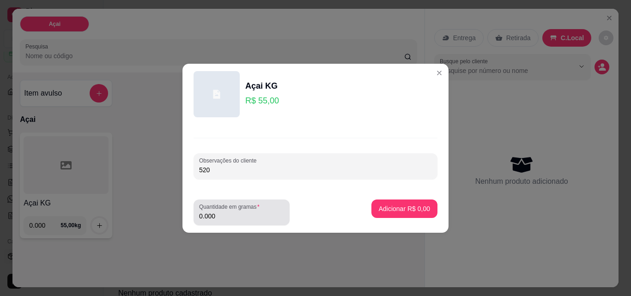
type input "520"
click at [259, 222] on div "Quantidade em gramas 0.000" at bounding box center [242, 213] width 96 height 26
drag, startPoint x: 247, startPoint y: 215, endPoint x: 150, endPoint y: 219, distance: 97.1
click at [150, 219] on div "Açai KG R$ 55,00 Observações do cliente 520 Quantidade em gramas 0.000 Adiciona…" at bounding box center [315, 148] width 631 height 296
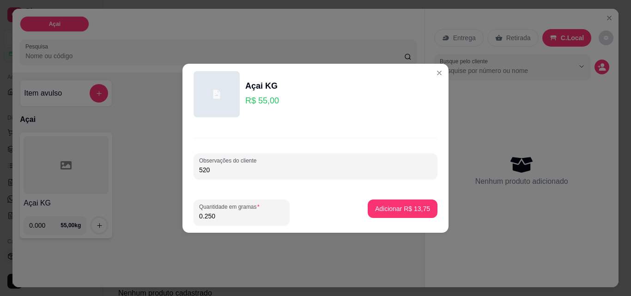
type input "0.250"
click at [396, 208] on p "Adicionar R$ 13,75" at bounding box center [402, 208] width 55 height 9
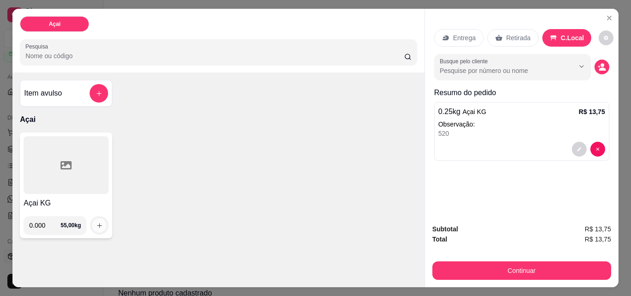
click at [98, 222] on icon "increase-product-quantity" at bounding box center [99, 225] width 7 height 7
click at [94, 183] on div at bounding box center [66, 165] width 85 height 58
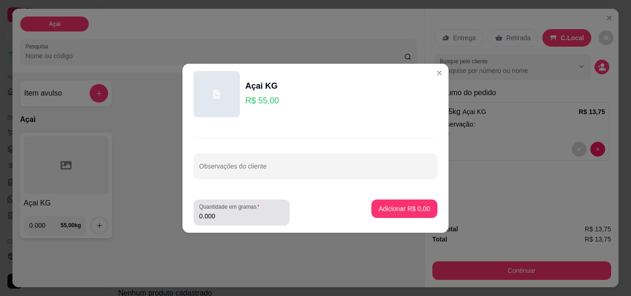
click at [221, 215] on input "0.000" at bounding box center [241, 216] width 85 height 9
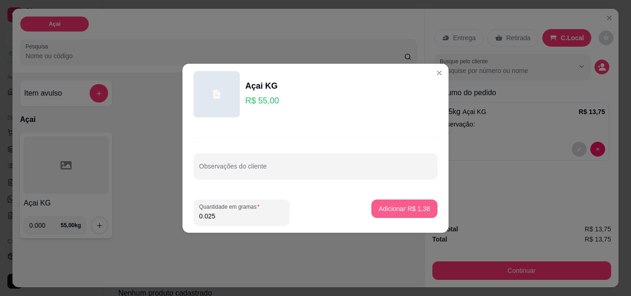
type input "0.025"
click at [404, 206] on p "Adicionar R$ 1,38" at bounding box center [404, 208] width 51 height 9
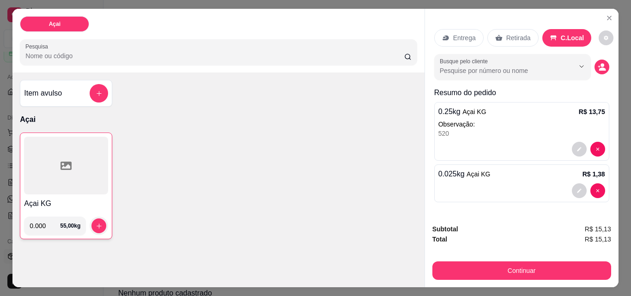
click at [175, 196] on div "Açai KG 0.000 55,00 kg" at bounding box center [218, 186] width 397 height 107
drag, startPoint x: 476, startPoint y: 183, endPoint x: 480, endPoint y: 182, distance: 4.6
click at [480, 183] on div at bounding box center [521, 190] width 167 height 15
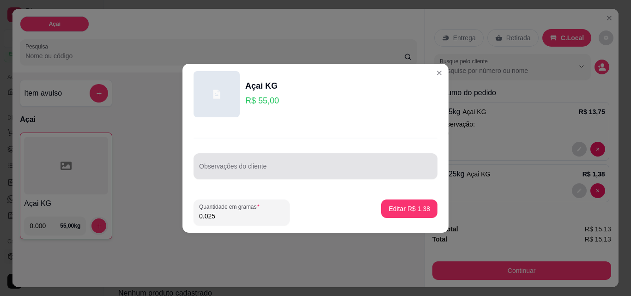
click at [284, 169] on input "Observações do cliente" at bounding box center [315, 169] width 233 height 9
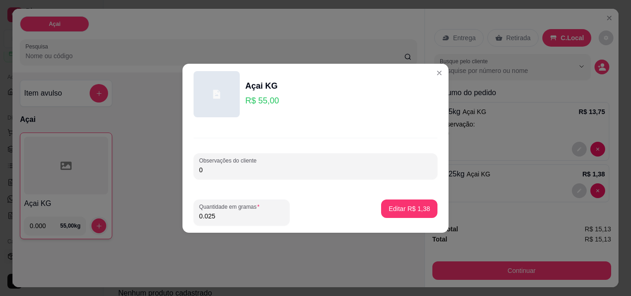
type input "0"
click at [400, 209] on p "Editar R$ 1,38" at bounding box center [409, 208] width 40 height 9
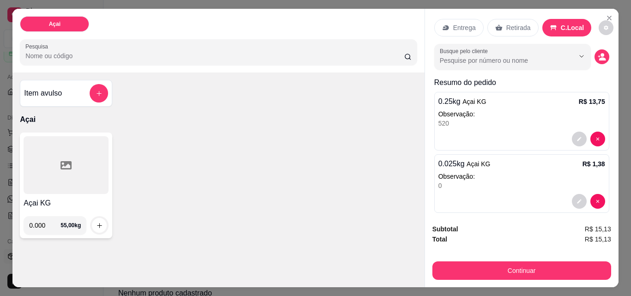
scroll to position [19, 0]
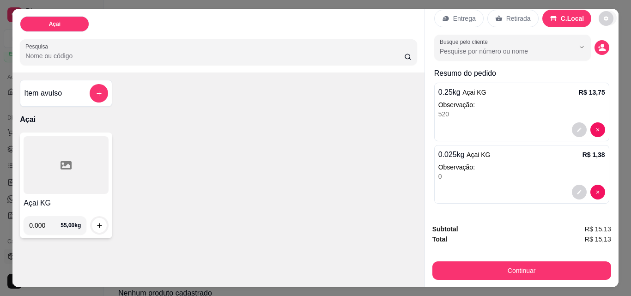
click at [607, 16] on icon "Close" at bounding box center [609, 18] width 4 height 4
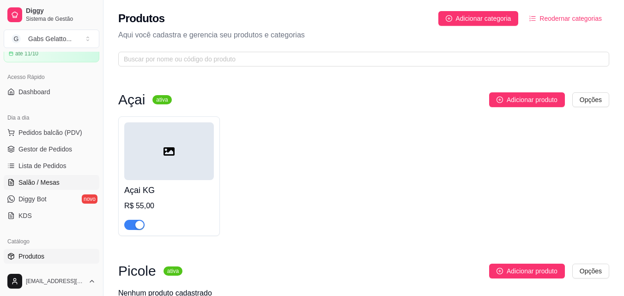
click at [55, 183] on span "Salão / Mesas" at bounding box center [38, 182] width 41 height 9
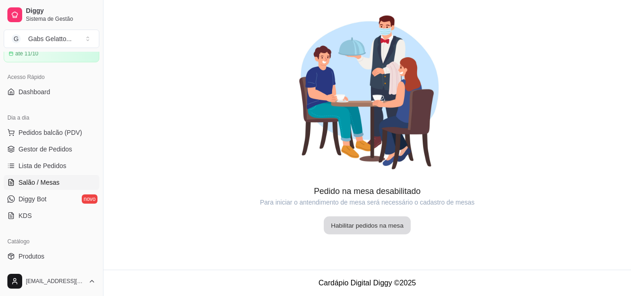
click at [347, 222] on button "Habilitar pedidos na mesa" at bounding box center [367, 226] width 87 height 18
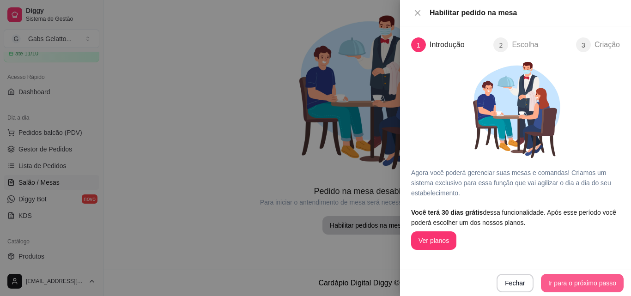
click at [570, 285] on button "Ir para o próximo passo" at bounding box center [582, 283] width 83 height 18
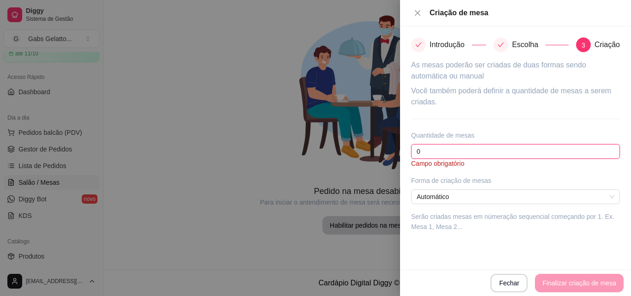
drag, startPoint x: 452, startPoint y: 153, endPoint x: 337, endPoint y: 155, distance: 114.6
click at [337, 155] on div "Criação de mesa Introdução Escolha 3 Criação As mesas poderão ser criadas de du…" at bounding box center [315, 148] width 631 height 296
type input "4"
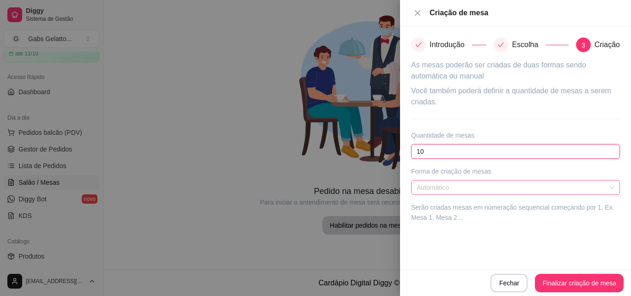
click at [479, 193] on span "Automático" at bounding box center [516, 188] width 198 height 14
type input "10"
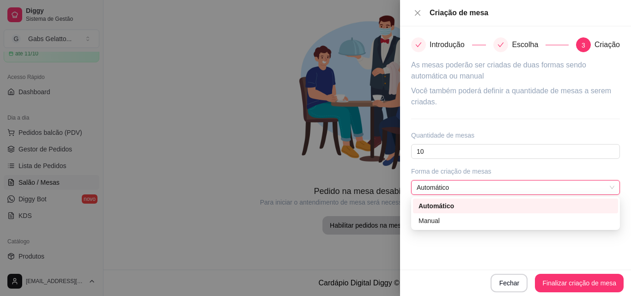
click at [479, 193] on span "Automático" at bounding box center [516, 188] width 198 height 14
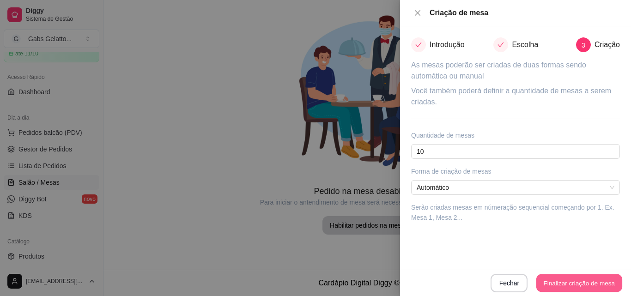
click at [573, 285] on button "Finalizar criação de mesa" at bounding box center [579, 283] width 86 height 18
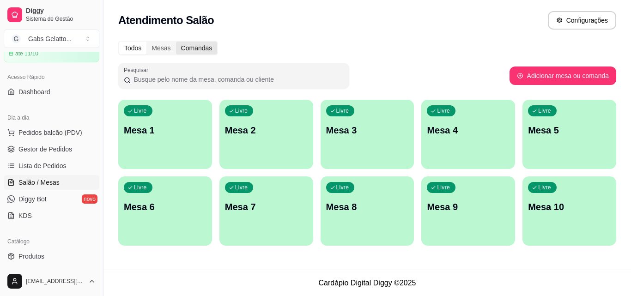
click at [190, 54] on div "Comandas" at bounding box center [197, 48] width 42 height 13
click at [176, 42] on input "Comandas" at bounding box center [176, 42] width 0 height 0
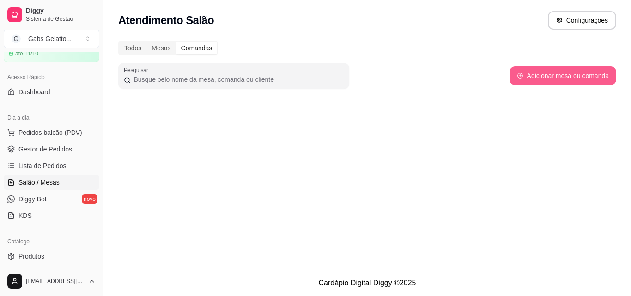
click at [581, 79] on button "Adicionar mesa ou comanda" at bounding box center [562, 76] width 107 height 18
select select "TABLE"
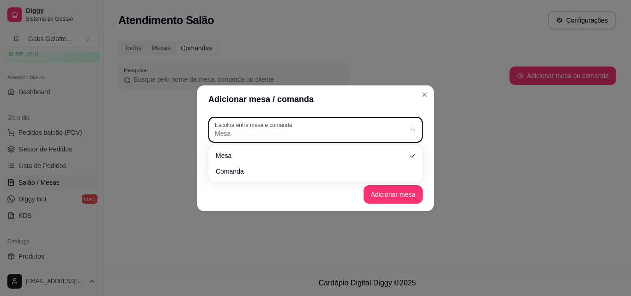
click at [335, 134] on span "Mesa" at bounding box center [310, 133] width 190 height 9
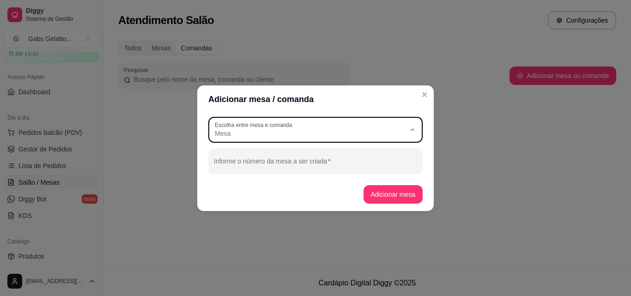
click at [287, 170] on span "Comanda" at bounding box center [311, 170] width 183 height 9
type input "CARD"
select select "CARD"
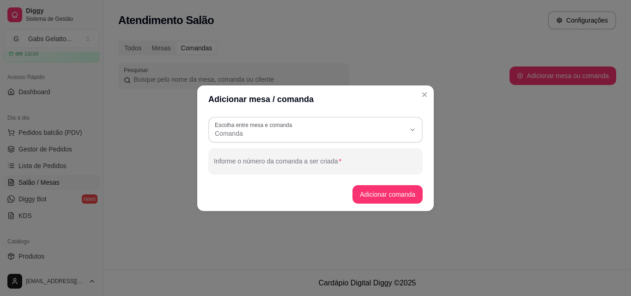
scroll to position [9, 0]
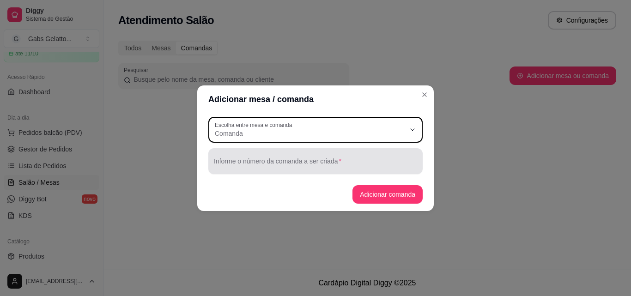
click at [321, 161] on input "Informe o número da comanda a ser criada" at bounding box center [315, 164] width 203 height 9
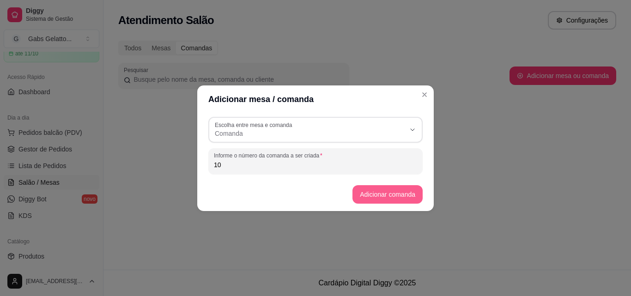
type input "10"
click at [394, 191] on button "Adicionar comanda" at bounding box center [387, 194] width 68 height 18
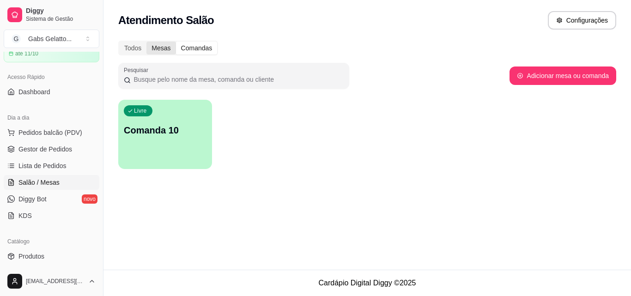
click at [163, 50] on div "Mesas" at bounding box center [160, 48] width 29 height 13
click at [146, 42] on input "Mesas" at bounding box center [146, 42] width 0 height 0
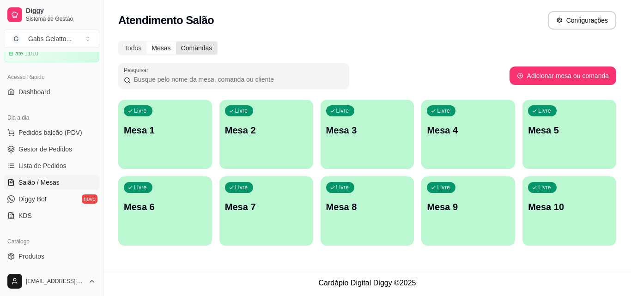
click at [192, 48] on div "Comandas" at bounding box center [197, 48] width 42 height 13
click at [176, 42] on input "Comandas" at bounding box center [176, 42] width 0 height 0
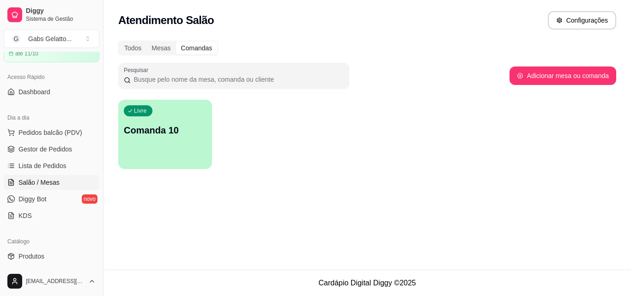
click at [171, 145] on div "Livre Comanda 10" at bounding box center [165, 129] width 94 height 58
click at [210, 136] on div "Livre Comanda 10" at bounding box center [165, 129] width 94 height 58
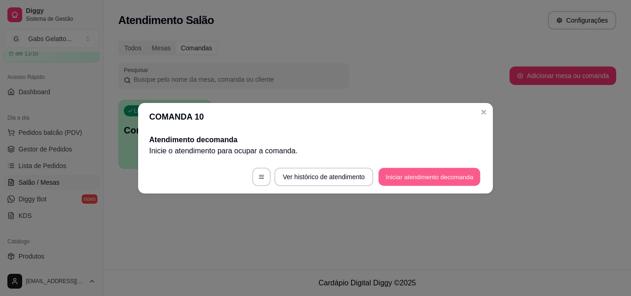
click at [419, 176] on button "Iniciar atendimento de comanda" at bounding box center [429, 177] width 102 height 18
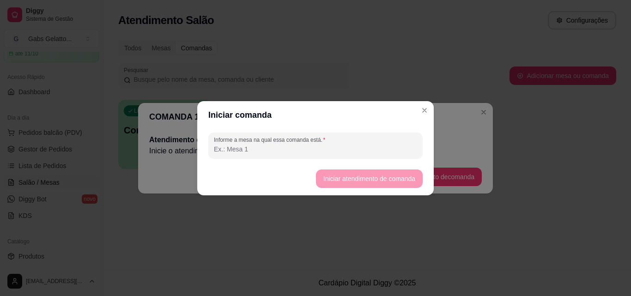
click at [383, 177] on footer "Iniciar atendimento de comanda" at bounding box center [315, 178] width 236 height 33
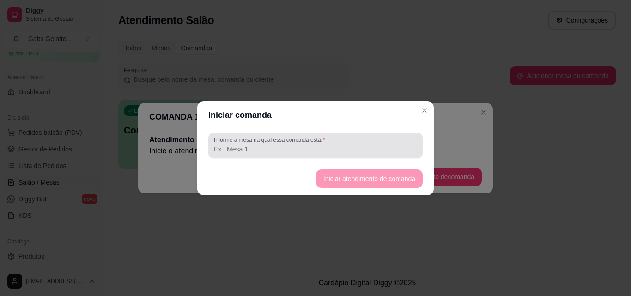
click at [371, 158] on div "Informe a mesa na qual essa comanda está." at bounding box center [315, 146] width 214 height 26
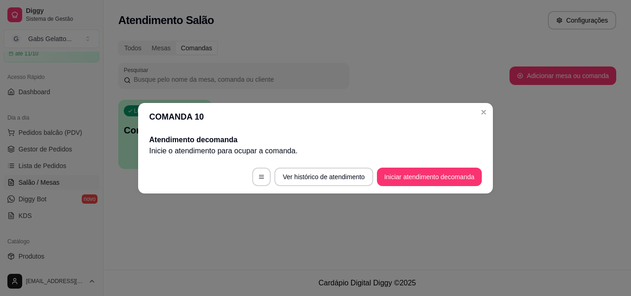
click at [476, 114] on header "COMANDA 10" at bounding box center [315, 117] width 355 height 28
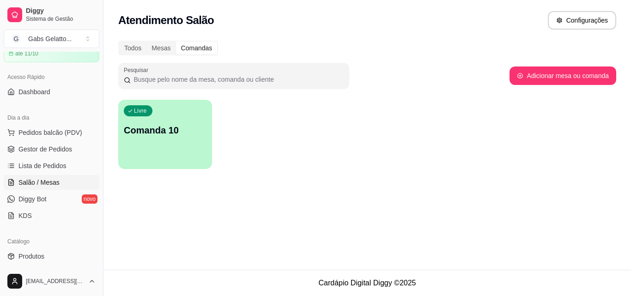
click at [193, 141] on div "Livre Comanda 10" at bounding box center [165, 129] width 94 height 58
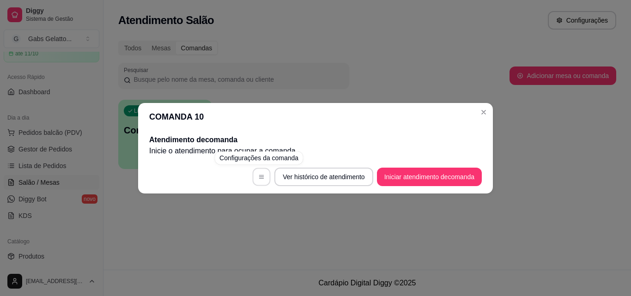
click at [263, 176] on button "button" at bounding box center [262, 177] width 18 height 18
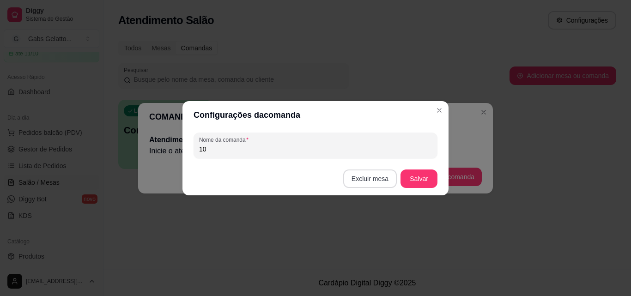
click at [373, 177] on button "Excluir mesa" at bounding box center [370, 179] width 54 height 18
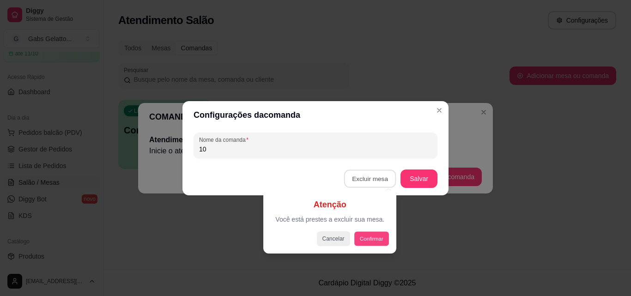
click at [371, 241] on button "Confirmar" at bounding box center [371, 238] width 34 height 14
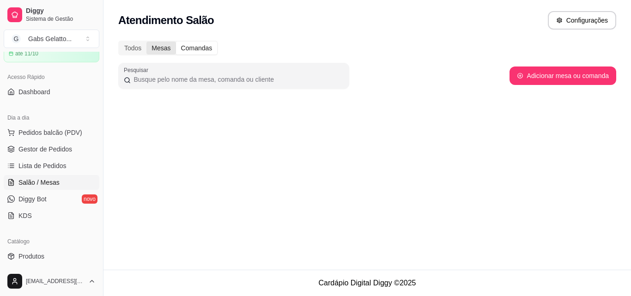
click at [164, 54] on div "Mesas" at bounding box center [160, 48] width 29 height 13
click at [146, 42] on input "Mesas" at bounding box center [146, 42] width 0 height 0
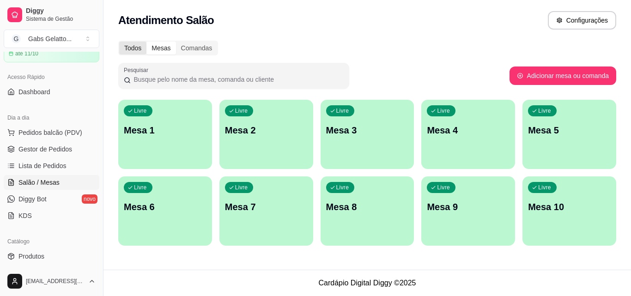
click at [128, 49] on div "Todos" at bounding box center [132, 48] width 27 height 13
click at [119, 42] on input "Todos" at bounding box center [119, 42] width 0 height 0
click at [162, 49] on div "Mesas" at bounding box center [160, 48] width 29 height 13
click at [143, 114] on p "Livre" at bounding box center [141, 111] width 12 height 7
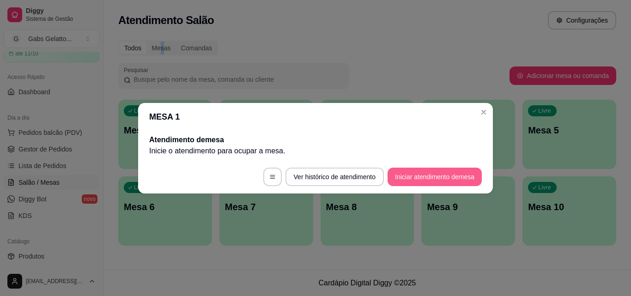
click at [418, 182] on button "Iniciar atendimento de mesa" at bounding box center [435, 177] width 94 height 18
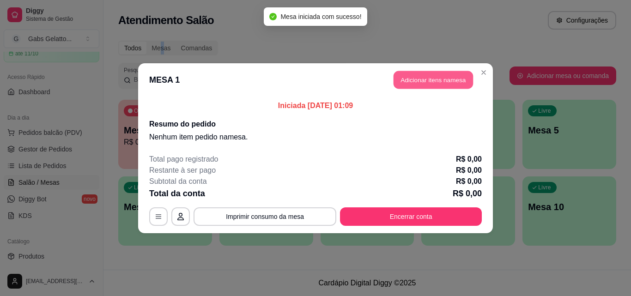
click at [406, 84] on button "Adicionar itens na mesa" at bounding box center [433, 80] width 79 height 18
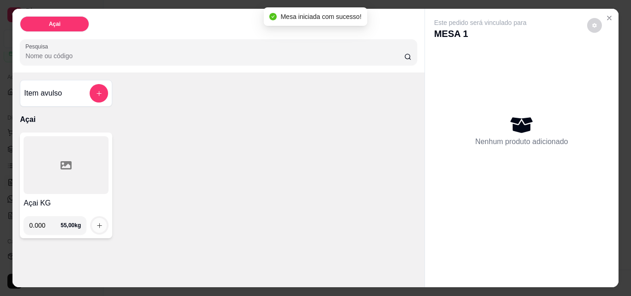
click at [98, 226] on button "increase-product-quantity" at bounding box center [99, 225] width 15 height 15
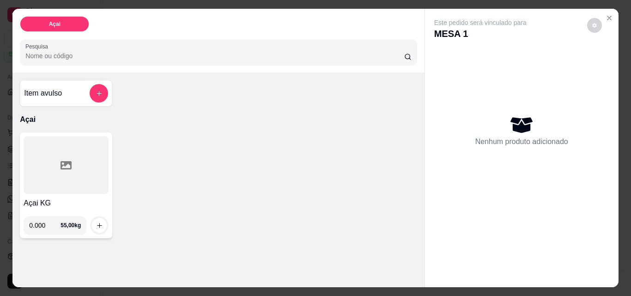
drag, startPoint x: 44, startPoint y: 223, endPoint x: 2, endPoint y: 224, distance: 42.5
click at [2, 224] on div "Açai Pesquisa Item avulso Açai Açai KG 0.000 55,00 kg Este pedido será vinculad…" at bounding box center [315, 148] width 631 height 296
type input "0.250"
click at [96, 224] on icon "increase-product-quantity" at bounding box center [99, 225] width 7 height 7
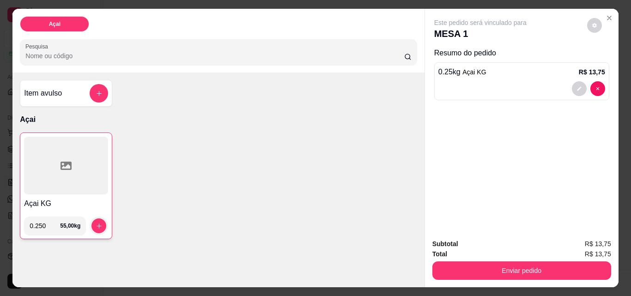
click at [182, 151] on div "Açai KG 0.250 55,00 kg" at bounding box center [218, 186] width 397 height 107
click at [207, 158] on div "Açai KG 0.250 55,00 kg" at bounding box center [218, 186] width 397 height 107
drag, startPoint x: 207, startPoint y: 158, endPoint x: 290, endPoint y: 180, distance: 85.4
click at [207, 159] on div "Açai KG 0.250 55,00 kg" at bounding box center [218, 186] width 397 height 107
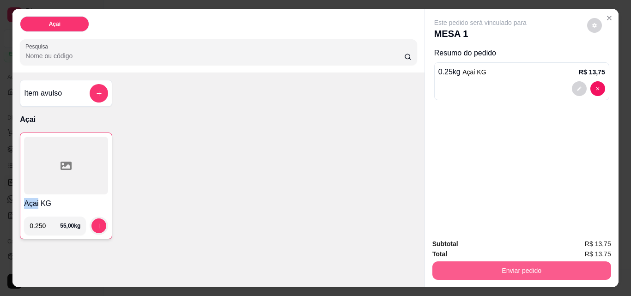
click at [485, 268] on button "Enviar pedido" at bounding box center [521, 270] width 179 height 18
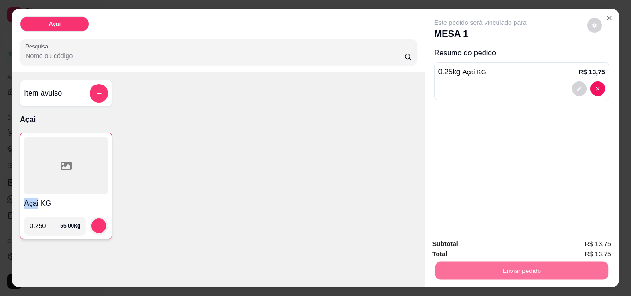
click at [491, 248] on button "Não registrar e enviar pedido" at bounding box center [491, 245] width 96 height 18
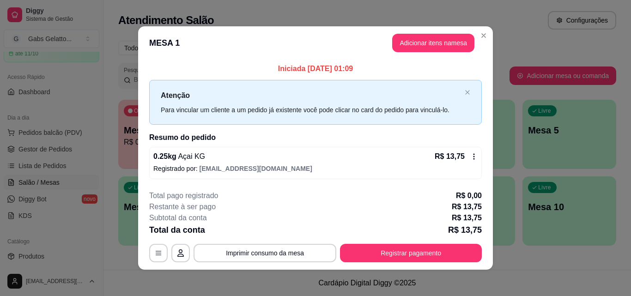
click at [474, 152] on div "0.25 kg Açai KG R$ 13,75 Registrado por: contato.gabsgelatto@gmail.com" at bounding box center [315, 163] width 333 height 32
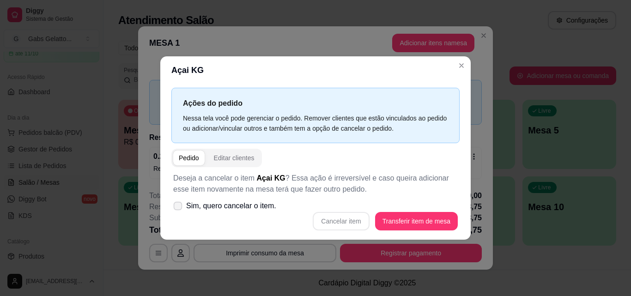
click at [231, 201] on span "Sim, quero cancelar o item." at bounding box center [231, 205] width 90 height 11
click at [179, 207] on input "Sim, quero cancelar o item." at bounding box center [176, 210] width 6 height 6
checkbox input "true"
click at [355, 220] on button "Cancelar item" at bounding box center [341, 221] width 55 height 18
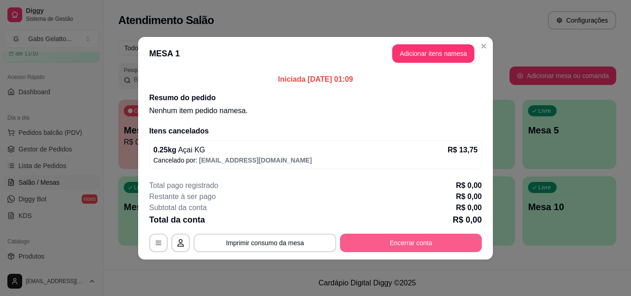
click at [377, 249] on button "Encerrar conta" at bounding box center [411, 243] width 142 height 18
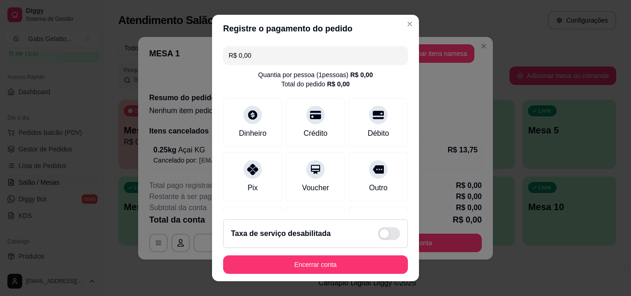
scroll to position [59, 0]
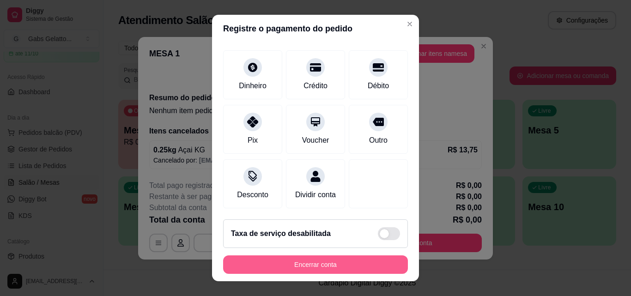
click at [321, 262] on button "Encerrar conta" at bounding box center [315, 264] width 185 height 18
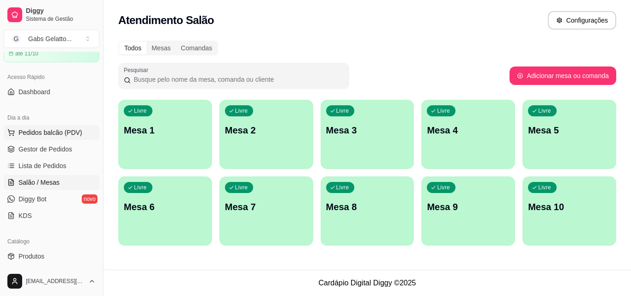
click at [72, 133] on span "Pedidos balcão (PDV)" at bounding box center [50, 132] width 64 height 9
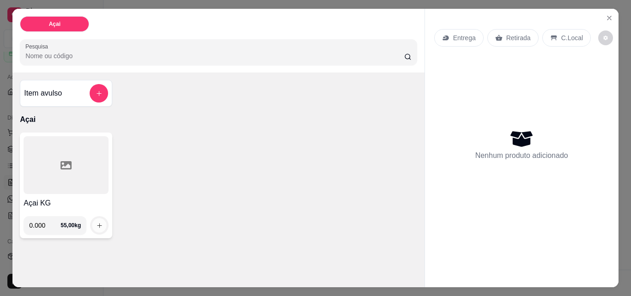
click at [101, 218] on button "increase-product-quantity" at bounding box center [99, 225] width 14 height 14
click at [571, 36] on p "C.Local" at bounding box center [572, 37] width 22 height 9
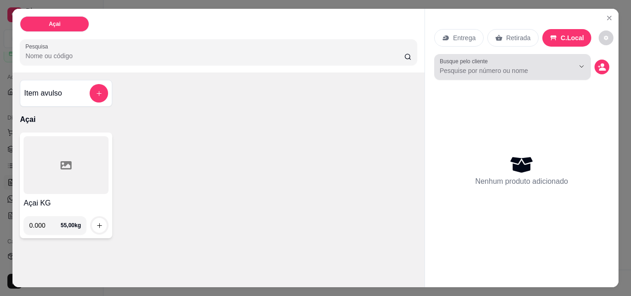
click at [559, 69] on div at bounding box center [574, 67] width 30 height 18
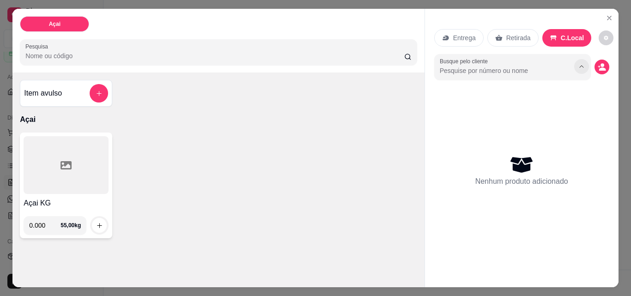
click at [581, 63] on icon "Show suggestions" at bounding box center [581, 66] width 7 height 7
click at [582, 60] on button "Show suggestions" at bounding box center [581, 66] width 15 height 15
click at [603, 34] on button "decrease-product-quantity" at bounding box center [606, 38] width 14 height 14
click at [604, 36] on icon "decrease-product-quantity" at bounding box center [606, 38] width 4 height 4
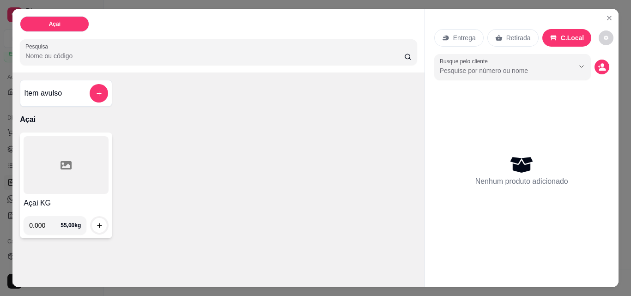
click at [517, 37] on p "Retirada" at bounding box center [518, 37] width 24 height 9
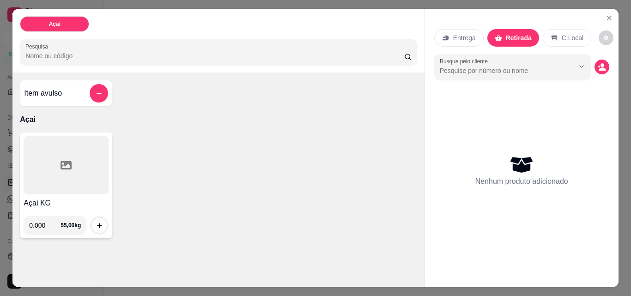
click at [551, 34] on icon at bounding box center [554, 37] width 7 height 7
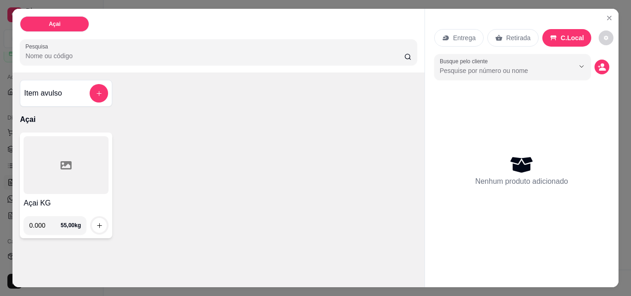
click at [518, 34] on p "Retirada" at bounding box center [518, 37] width 24 height 9
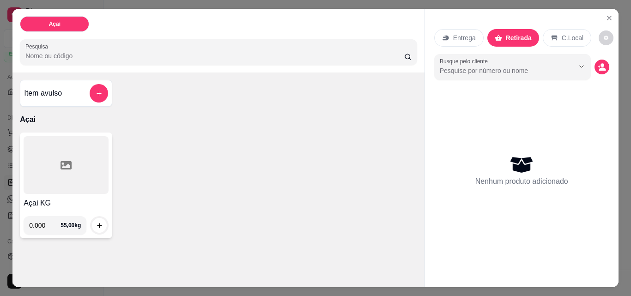
click at [576, 35] on div "C.Local" at bounding box center [567, 38] width 48 height 18
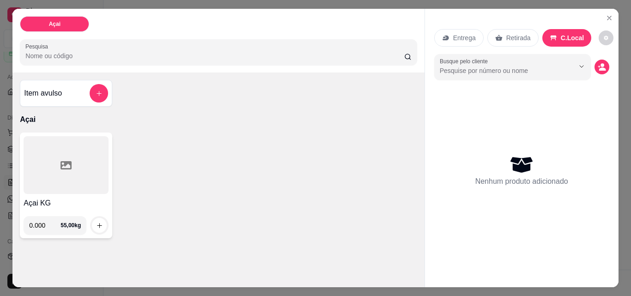
drag, startPoint x: 514, startPoint y: 34, endPoint x: 501, endPoint y: 25, distance: 15.6
click at [511, 33] on p "Retirada" at bounding box center [518, 37] width 24 height 9
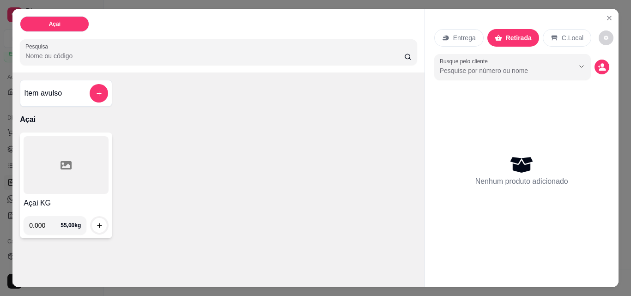
click at [443, 22] on div "Entrega Retirada C.Local" at bounding box center [521, 38] width 175 height 32
click at [451, 29] on div "Entrega" at bounding box center [458, 38] width 49 height 18
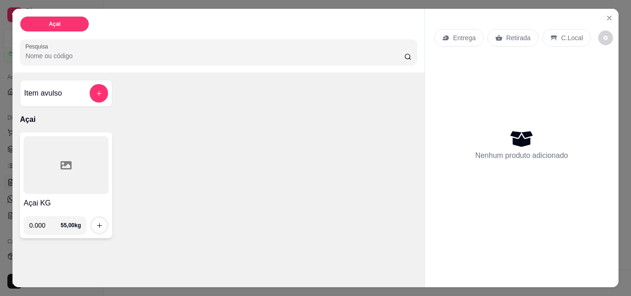
drag, startPoint x: 517, startPoint y: 37, endPoint x: 523, endPoint y: 35, distance: 6.6
click at [518, 37] on p "Retirada" at bounding box center [518, 37] width 24 height 9
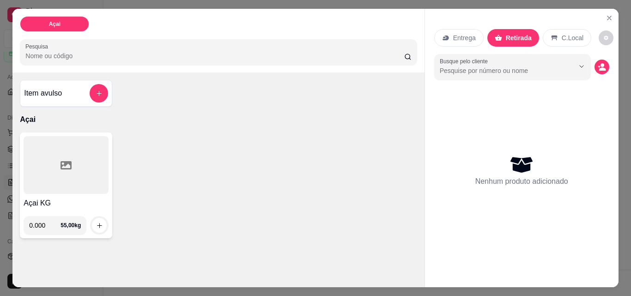
click at [568, 33] on p "C.Local" at bounding box center [573, 37] width 22 height 9
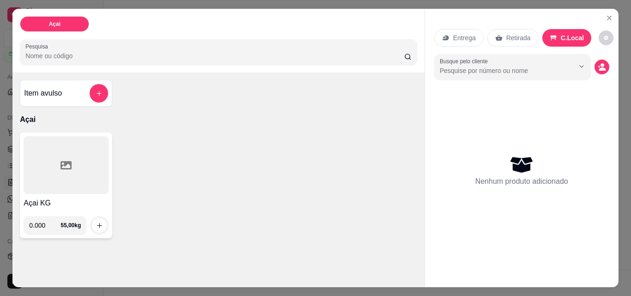
drag, startPoint x: 43, startPoint y: 222, endPoint x: 20, endPoint y: 222, distance: 23.1
click at [24, 222] on div "0.000 55,00 kg" at bounding box center [55, 225] width 63 height 18
type input "0.045"
click at [96, 222] on icon "increase-product-quantity" at bounding box center [99, 225] width 7 height 7
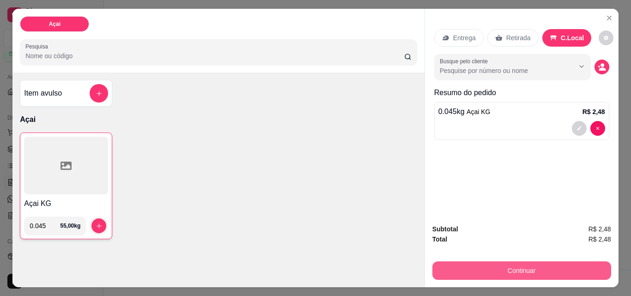
click at [439, 261] on button "Continuar" at bounding box center [521, 270] width 179 height 18
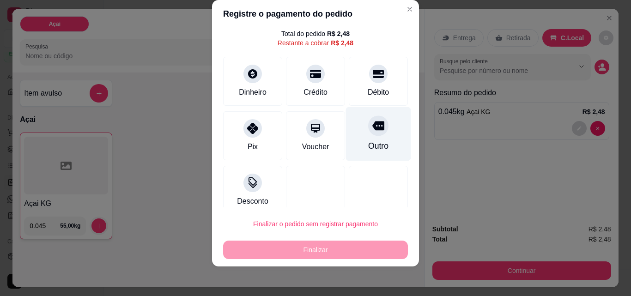
scroll to position [37, 0]
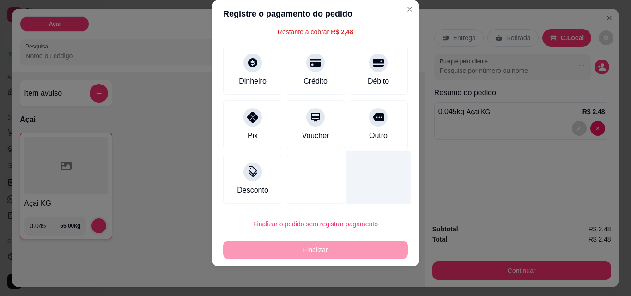
click at [346, 191] on div at bounding box center [378, 178] width 65 height 54
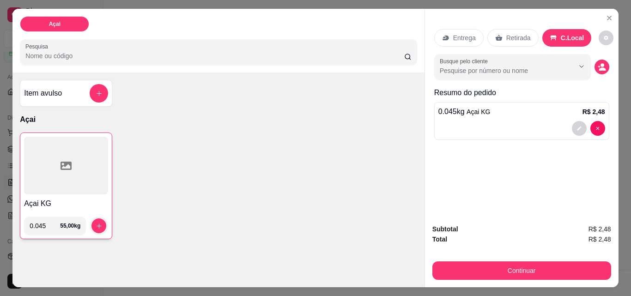
click at [137, 168] on div "Açai KG 0.045 55,00 kg" at bounding box center [218, 186] width 397 height 107
drag, startPoint x: 140, startPoint y: 168, endPoint x: 136, endPoint y: 159, distance: 9.7
click at [137, 163] on div "Açai KG 0.045 55,00 kg" at bounding box center [218, 186] width 397 height 107
drag, startPoint x: 119, startPoint y: 109, endPoint x: 105, endPoint y: 119, distance: 16.9
click at [109, 123] on div "Item avulso Açai Açai KG 0.045 55,00 kg" at bounding box center [218, 160] width 412 height 174
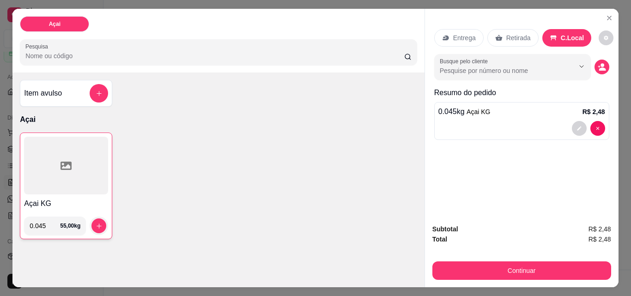
click at [87, 151] on div at bounding box center [66, 166] width 84 height 58
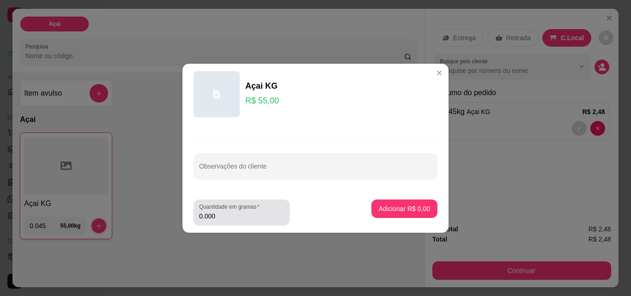
click at [231, 218] on input "0.000" at bounding box center [241, 216] width 85 height 9
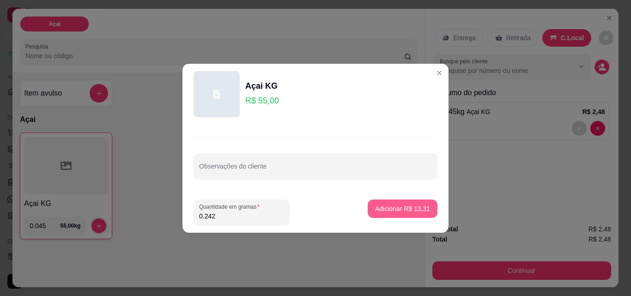
type input "0.242"
click at [402, 207] on p "Adicionar R$ 13,31" at bounding box center [402, 208] width 55 height 9
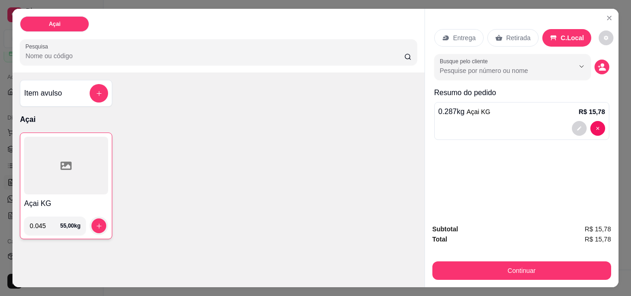
drag, startPoint x: 42, startPoint y: 224, endPoint x: 4, endPoint y: 220, distance: 38.5
click at [4, 220] on div "Açai Pesquisa Item avulso Açai Açai KG 0.045 55,00 kg Entrega Retirada C.Local …" at bounding box center [315, 148] width 631 height 296
click at [98, 219] on button "increase-product-quantity" at bounding box center [99, 226] width 14 height 14
drag, startPoint x: 42, startPoint y: 220, endPoint x: 7, endPoint y: 215, distance: 34.9
click at [7, 215] on div "Açai Pesquisa Item avulso Açai Açai KG 0.500 55,00 kg Entrega Retirada C.Local …" at bounding box center [315, 148] width 631 height 296
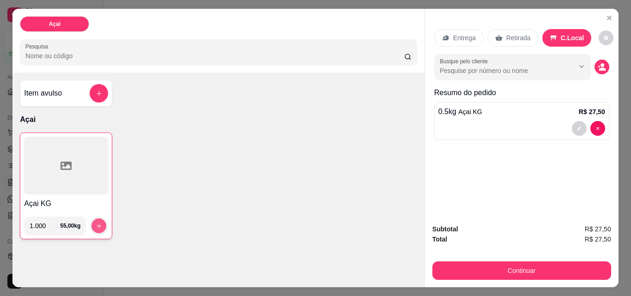
type input "1.000"
click at [101, 223] on button "increase-product-quantity" at bounding box center [98, 225] width 15 height 15
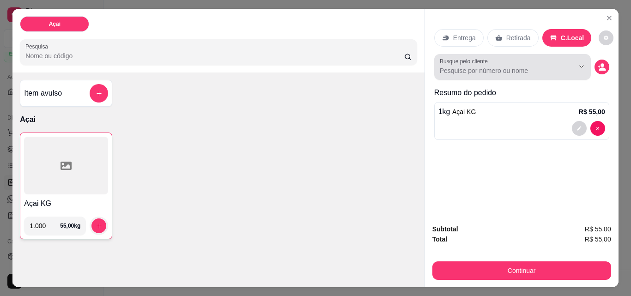
click at [534, 73] on div at bounding box center [512, 67] width 145 height 18
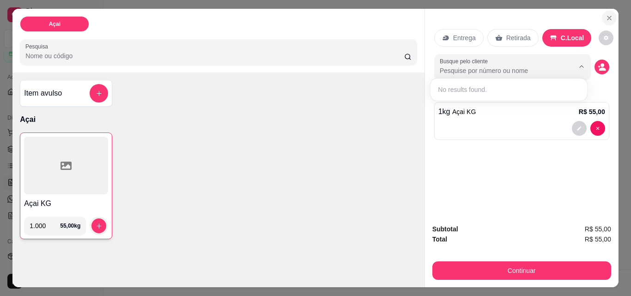
click at [607, 11] on button "Close" at bounding box center [609, 18] width 15 height 15
click at [606, 11] on button "Close" at bounding box center [609, 18] width 15 height 15
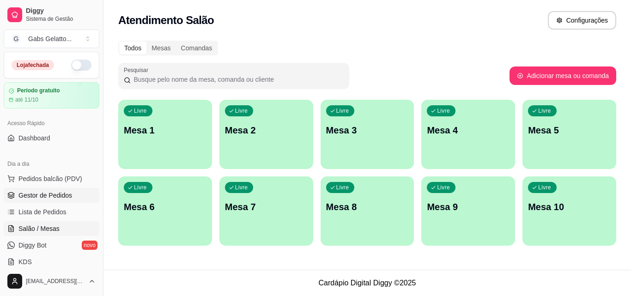
click at [61, 200] on span "Gestor de Pedidos" at bounding box center [45, 195] width 54 height 9
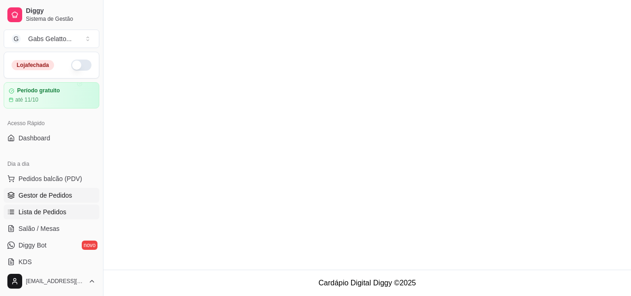
click at [68, 213] on link "Lista de Pedidos" at bounding box center [52, 212] width 96 height 15
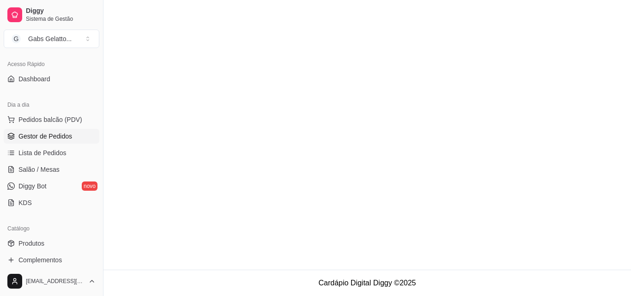
scroll to position [231, 0]
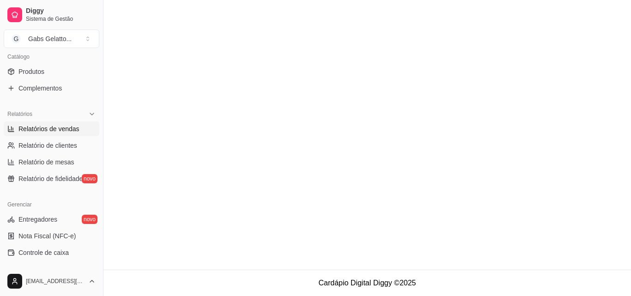
click at [79, 130] on link "Relatórios de vendas" at bounding box center [52, 128] width 96 height 15
click at [72, 129] on span "Relatórios de vendas" at bounding box center [48, 128] width 61 height 9
click at [44, 259] on link "Controle de caixa" at bounding box center [52, 252] width 96 height 15
click at [44, 256] on span "Controle de caixa" at bounding box center [43, 252] width 50 height 9
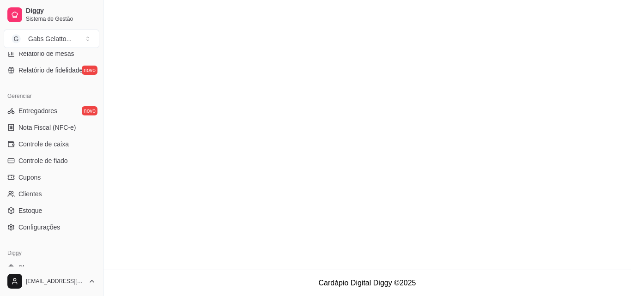
scroll to position [369, 0]
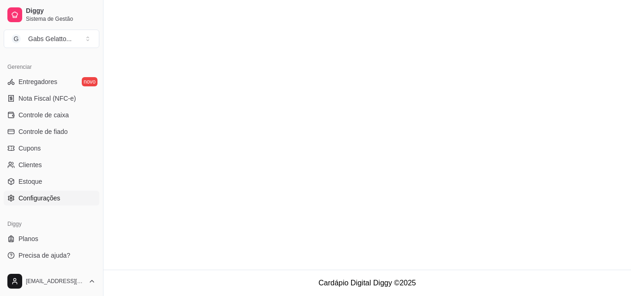
click at [50, 191] on link "Configurações" at bounding box center [52, 198] width 96 height 15
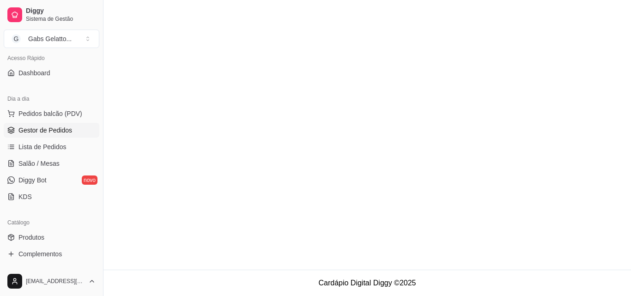
scroll to position [0, 0]
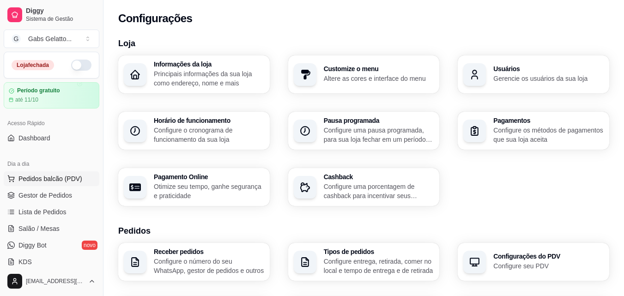
click at [62, 179] on span "Pedidos balcão (PDV)" at bounding box center [50, 178] width 64 height 9
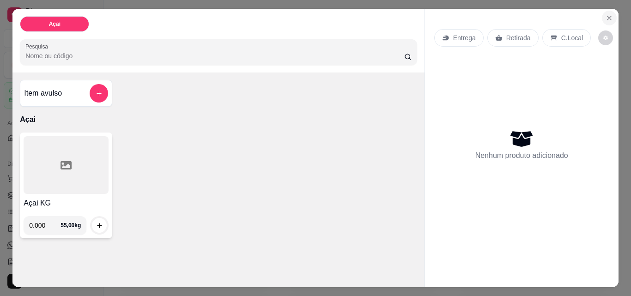
click at [608, 14] on icon "Close" at bounding box center [609, 17] width 7 height 7
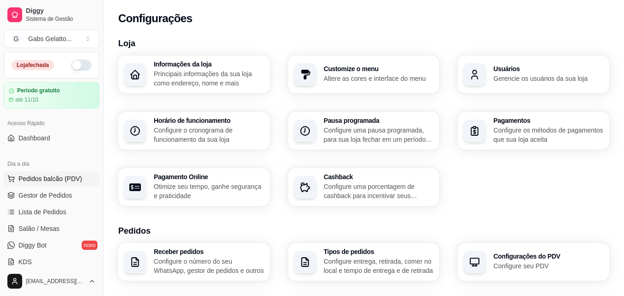
click at [75, 178] on span "Pedidos balcão (PDV)" at bounding box center [50, 178] width 64 height 9
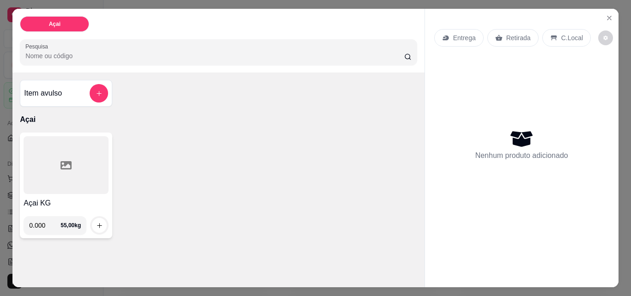
click at [45, 222] on input "0.000" at bounding box center [44, 225] width 31 height 18
type input "0.250"
click at [96, 222] on icon "increase-product-quantity" at bounding box center [99, 225] width 7 height 7
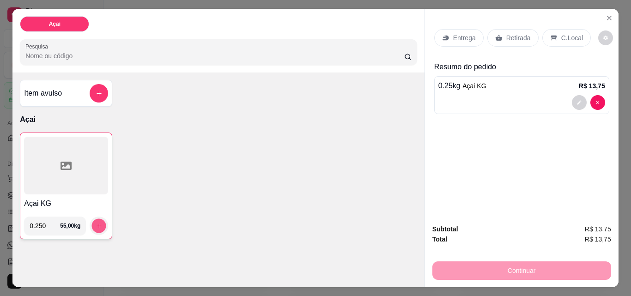
click at [96, 223] on icon "increase-product-quantity" at bounding box center [99, 226] width 7 height 7
click at [99, 221] on button "increase-product-quantity" at bounding box center [98, 225] width 15 height 15
click at [96, 223] on icon "increase-product-quantity" at bounding box center [99, 226] width 7 height 7
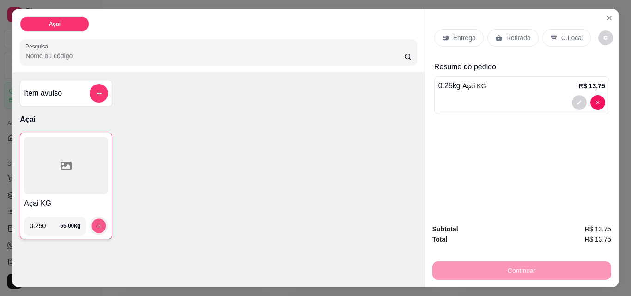
click at [96, 223] on icon "increase-product-quantity" at bounding box center [99, 226] width 7 height 7
click at [148, 170] on div "Açai KG 0.250 55,00 kg" at bounding box center [218, 186] width 397 height 107
drag, startPoint x: 505, startPoint y: 276, endPoint x: 505, endPoint y: 249, distance: 26.8
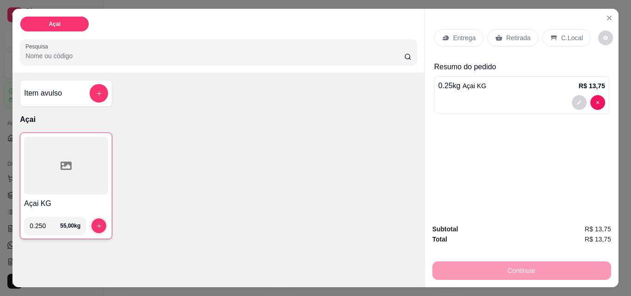
click at [503, 265] on div "Continuar" at bounding box center [521, 269] width 179 height 21
click at [550, 34] on icon at bounding box center [553, 37] width 7 height 7
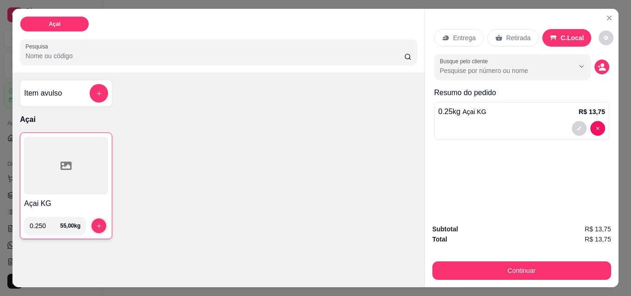
click at [100, 217] on div at bounding box center [99, 226] width 18 height 18
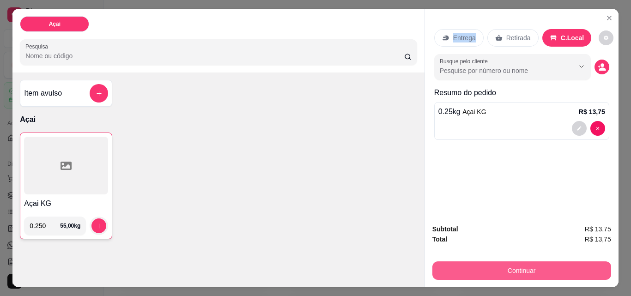
click at [523, 262] on button "Continuar" at bounding box center [521, 270] width 179 height 18
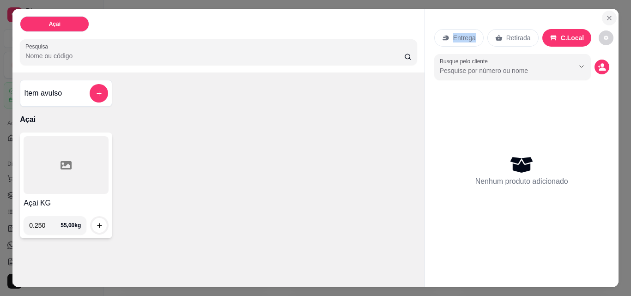
click at [606, 11] on button "Close" at bounding box center [609, 18] width 15 height 15
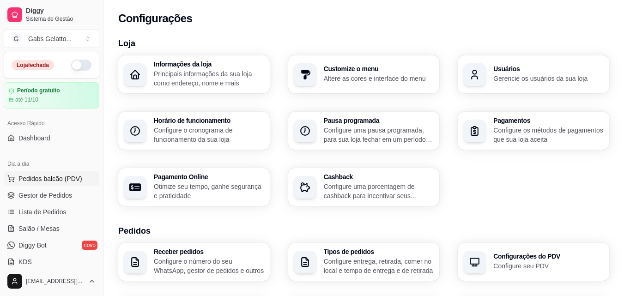
click at [82, 177] on button "Pedidos balcão (PDV)" at bounding box center [52, 178] width 96 height 15
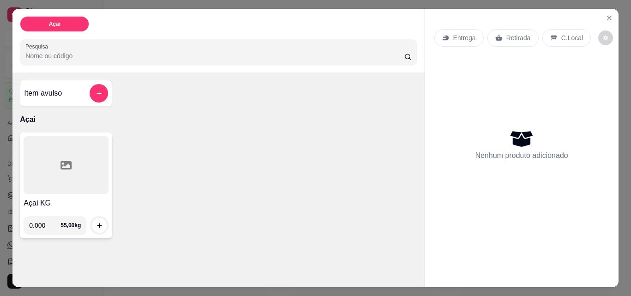
click at [514, 36] on p "Retirada" at bounding box center [518, 37] width 24 height 9
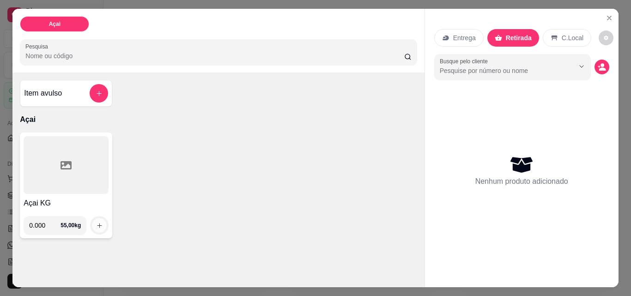
click at [97, 224] on icon "increase-product-quantity" at bounding box center [99, 225] width 5 height 5
click at [98, 218] on button "increase-product-quantity" at bounding box center [99, 225] width 15 height 15
click at [96, 222] on icon "increase-product-quantity" at bounding box center [99, 225] width 7 height 7
click at [71, 166] on div at bounding box center [66, 165] width 85 height 58
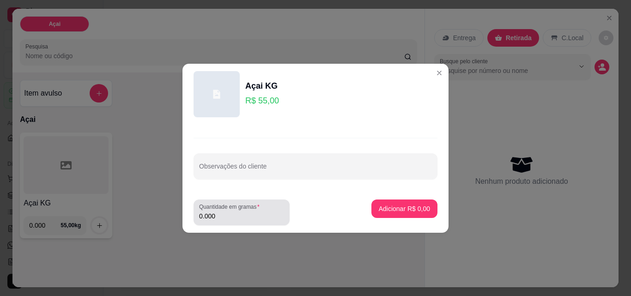
click at [217, 220] on input "0.000" at bounding box center [241, 216] width 85 height 9
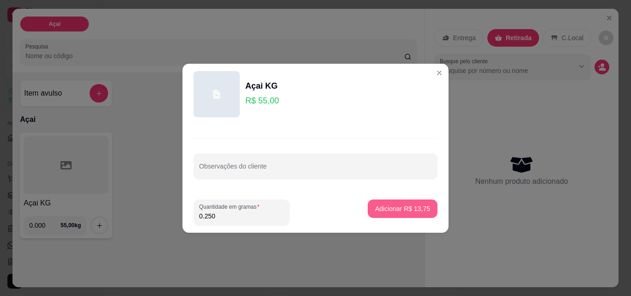
type input "0.250"
click at [393, 212] on p "Adicionar R$ 13,75" at bounding box center [402, 208] width 55 height 9
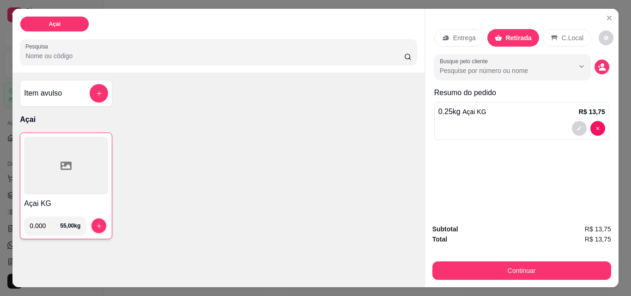
click at [68, 158] on div at bounding box center [66, 166] width 84 height 58
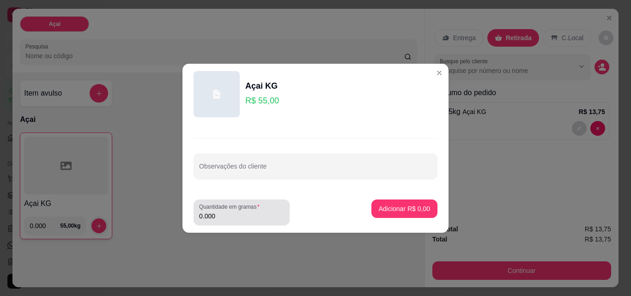
click at [228, 210] on label "Quantidade em gramas" at bounding box center [231, 207] width 64 height 8
click at [228, 212] on input "0.000" at bounding box center [241, 216] width 85 height 9
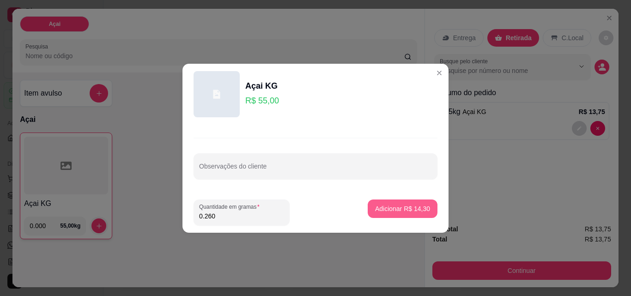
type input "0.260"
click at [412, 211] on p "Adicionar R$ 14,30" at bounding box center [403, 208] width 54 height 9
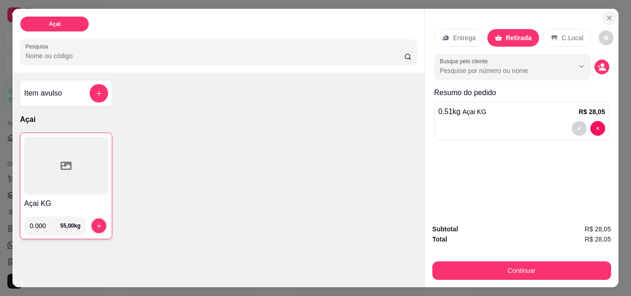
click at [606, 16] on icon "Close" at bounding box center [609, 17] width 7 height 7
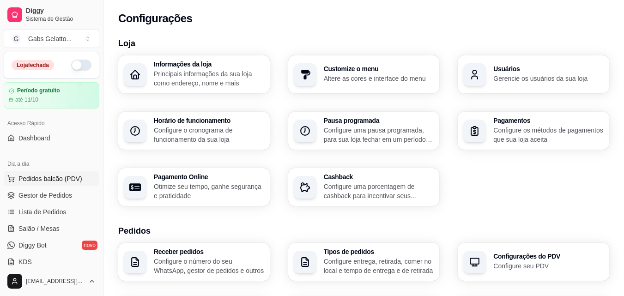
click at [51, 181] on span "Pedidos balcão (PDV)" at bounding box center [50, 178] width 64 height 9
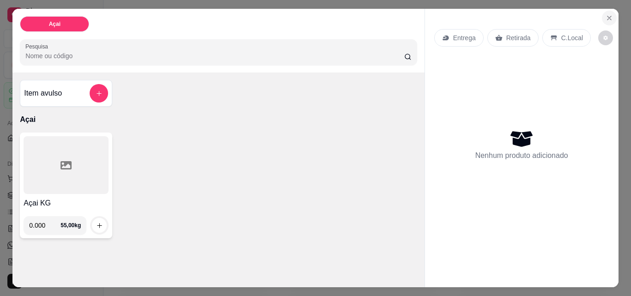
click at [607, 16] on icon "Close" at bounding box center [609, 18] width 4 height 4
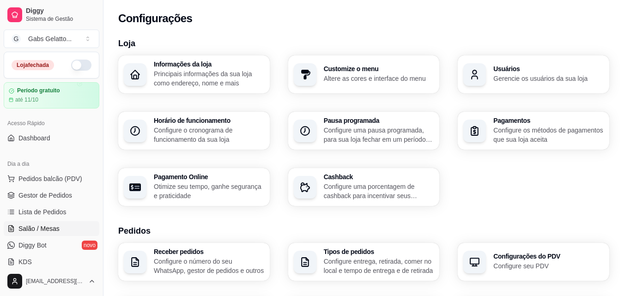
click at [32, 231] on span "Salão / Mesas" at bounding box center [38, 228] width 41 height 9
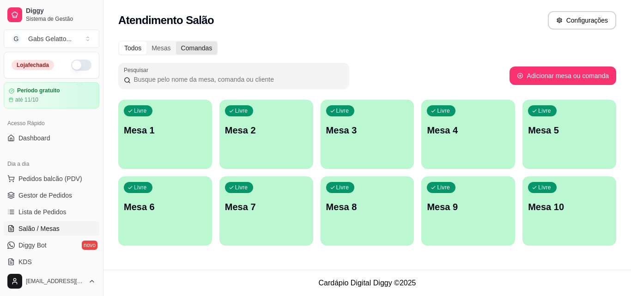
click at [194, 47] on div "Comandas" at bounding box center [197, 48] width 42 height 13
click at [176, 42] on input "Comandas" at bounding box center [176, 42] width 0 height 0
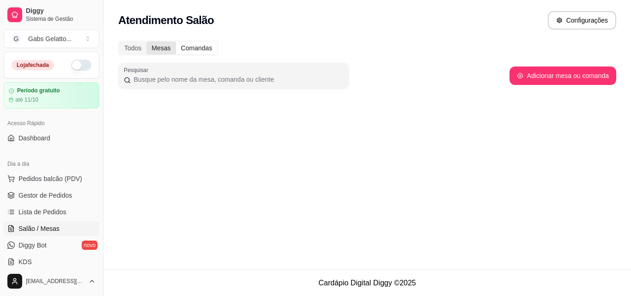
click at [164, 53] on div "Mesas" at bounding box center [160, 48] width 29 height 13
click at [146, 42] on input "Mesas" at bounding box center [146, 42] width 0 height 0
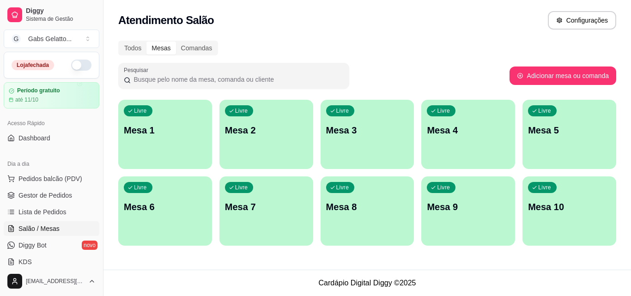
click at [194, 55] on div "Todos Mesas Comandas Pesquisar Adicionar mesa ou comanda Livre Mesa 1 Livre Mes…" at bounding box center [366, 146] width 527 height 222
click at [197, 49] on div "Comandas" at bounding box center [197, 48] width 42 height 13
click at [176, 42] on input "Comandas" at bounding box center [176, 42] width 0 height 0
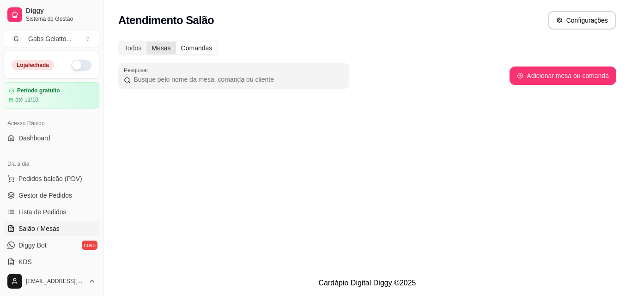
click at [163, 46] on div "Mesas" at bounding box center [160, 48] width 29 height 13
click at [146, 42] on input "Mesas" at bounding box center [146, 42] width 0 height 0
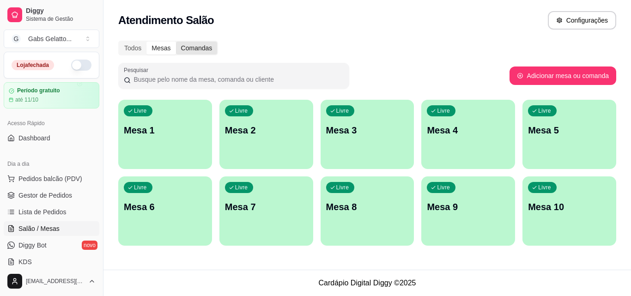
click at [186, 47] on div "Comandas" at bounding box center [197, 48] width 42 height 13
click at [176, 42] on input "Comandas" at bounding box center [176, 42] width 0 height 0
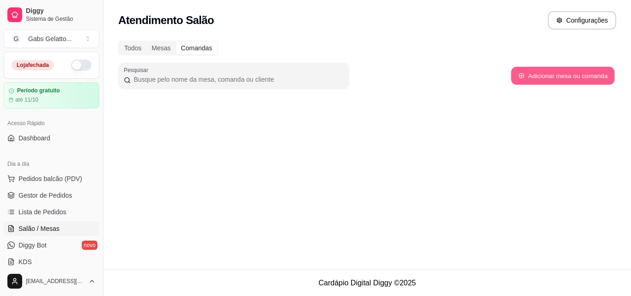
click at [533, 76] on button "Adicionar mesa ou comanda" at bounding box center [562, 76] width 103 height 18
select select "TABLE"
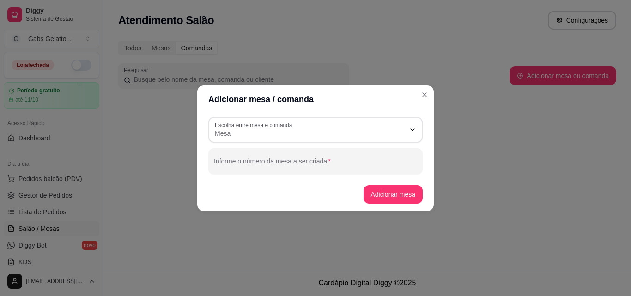
click at [297, 130] on span "Mesa" at bounding box center [310, 133] width 190 height 9
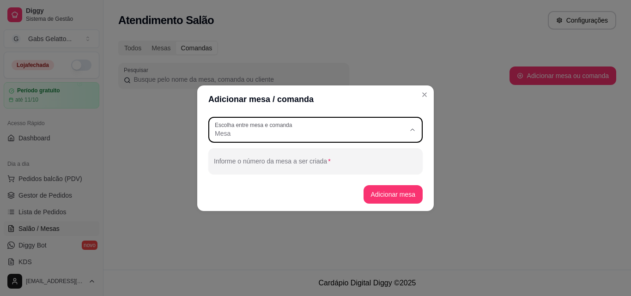
click at [251, 170] on span "Comanda" at bounding box center [311, 170] width 183 height 9
type input "CARD"
select select "CARD"
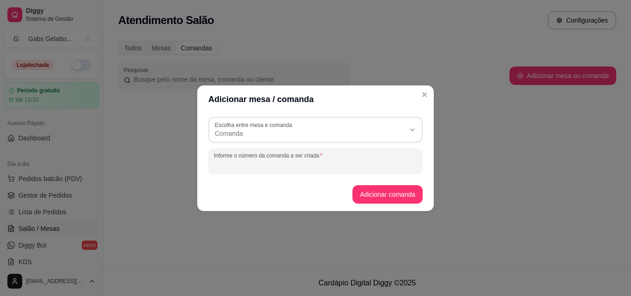
click at [276, 162] on input "Informe o número da comanda a ser criada" at bounding box center [315, 164] width 203 height 9
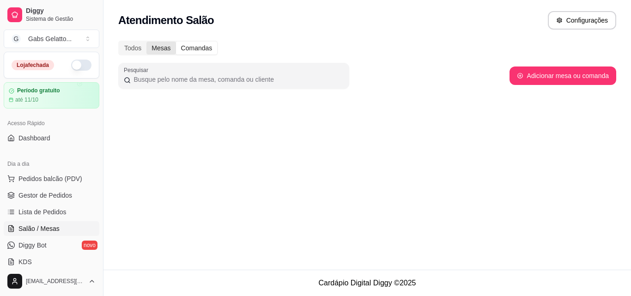
click at [165, 48] on div "Mesas" at bounding box center [160, 48] width 29 height 13
click at [146, 42] on input "Mesas" at bounding box center [146, 42] width 0 height 0
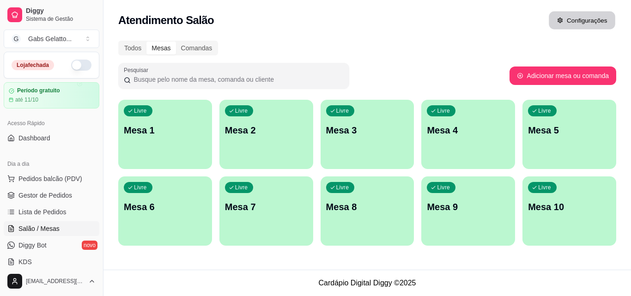
click at [580, 22] on button "Configurações" at bounding box center [582, 21] width 67 height 18
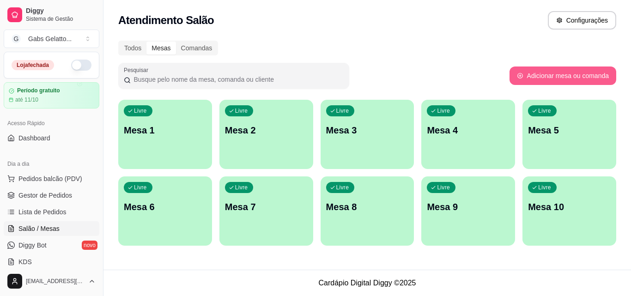
click at [549, 80] on button "Adicionar mesa ou comanda" at bounding box center [562, 76] width 107 height 18
select select "TABLE"
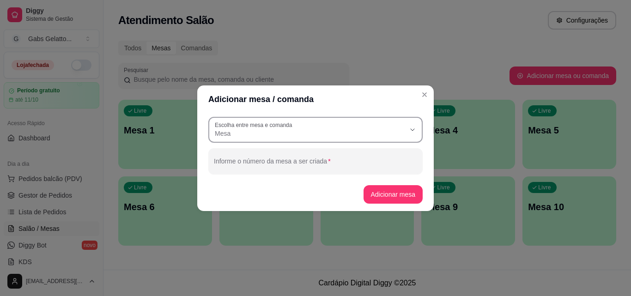
click at [339, 129] on span "Mesa" at bounding box center [310, 133] width 190 height 9
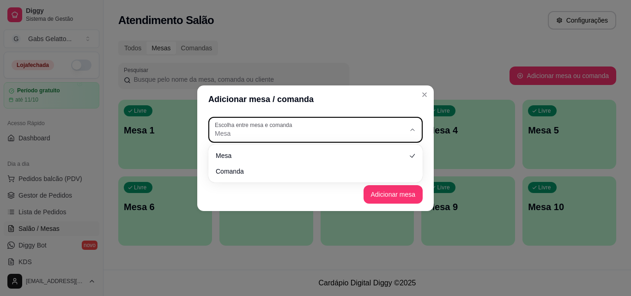
click at [339, 129] on span "Mesa" at bounding box center [310, 133] width 190 height 9
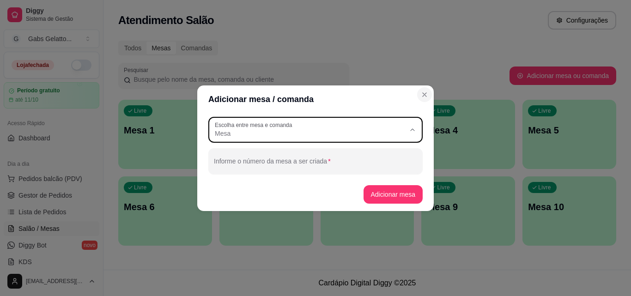
click at [422, 94] on icon "Close" at bounding box center [424, 94] width 7 height 7
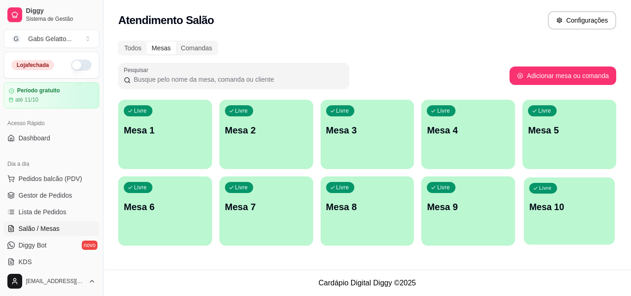
click at [578, 235] on div "button" at bounding box center [569, 239] width 91 height 11
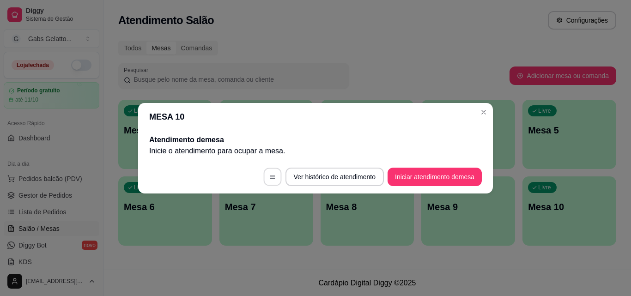
click at [266, 176] on button "button" at bounding box center [272, 177] width 18 height 18
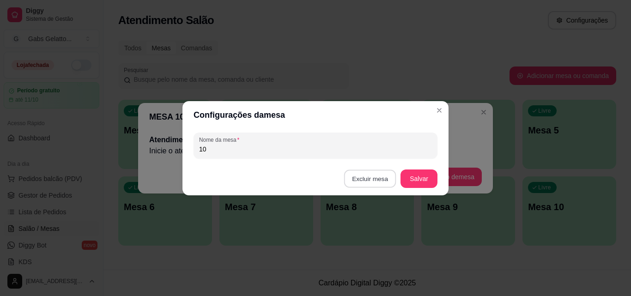
click at [383, 178] on button "Excluir mesa" at bounding box center [370, 179] width 52 height 18
click at [364, 239] on button "Confirmar" at bounding box center [372, 236] width 34 height 14
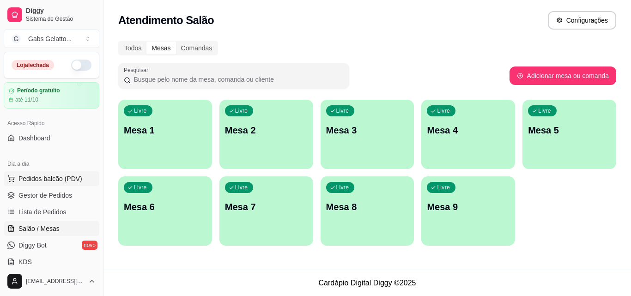
click at [85, 173] on button "Pedidos balcão (PDV)" at bounding box center [52, 178] width 96 height 15
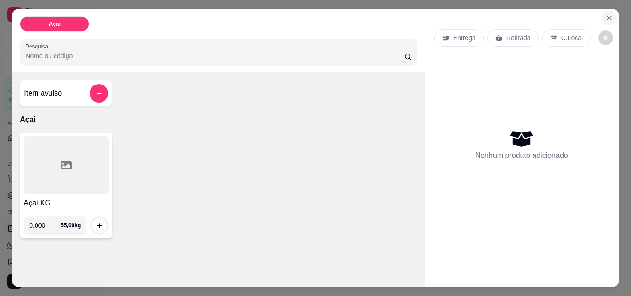
click at [606, 14] on icon "Close" at bounding box center [609, 17] width 7 height 7
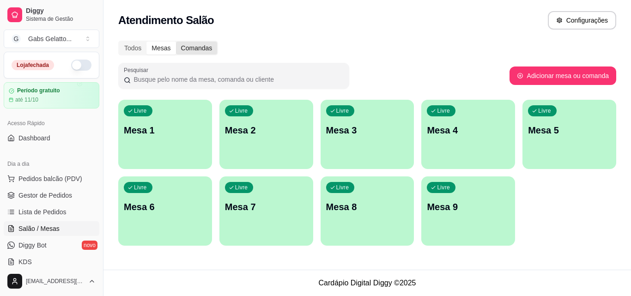
click at [199, 46] on div "Comandas" at bounding box center [197, 48] width 42 height 13
click at [176, 42] on input "Comandas" at bounding box center [176, 42] width 0 height 0
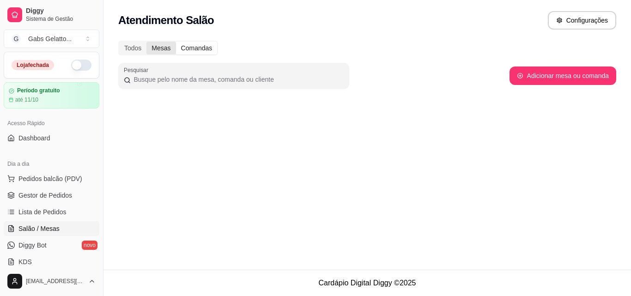
click at [154, 48] on div "Mesas" at bounding box center [160, 48] width 29 height 13
click at [146, 42] on input "Mesas" at bounding box center [146, 42] width 0 height 0
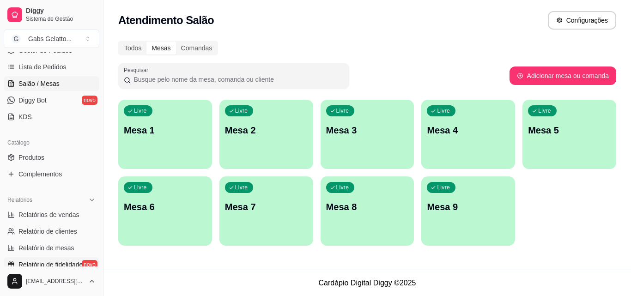
scroll to position [231, 0]
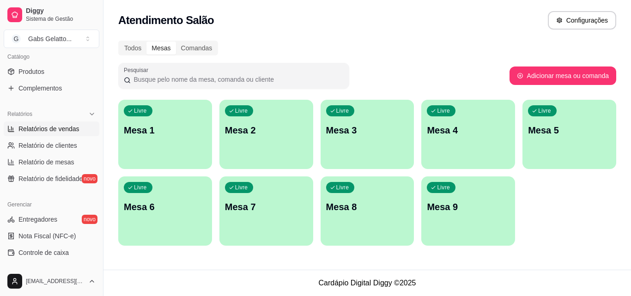
click at [57, 132] on span "Relatórios de vendas" at bounding box center [48, 128] width 61 height 9
select select "ALL"
select select "0"
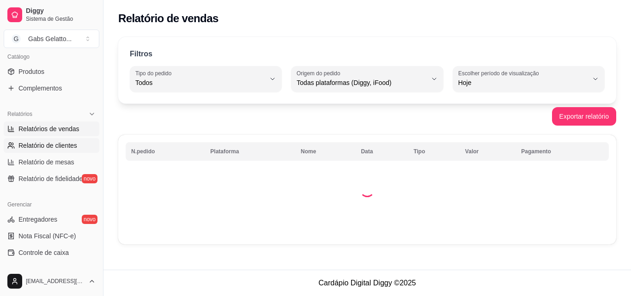
click at [64, 148] on span "Relatório de clientes" at bounding box center [47, 145] width 59 height 9
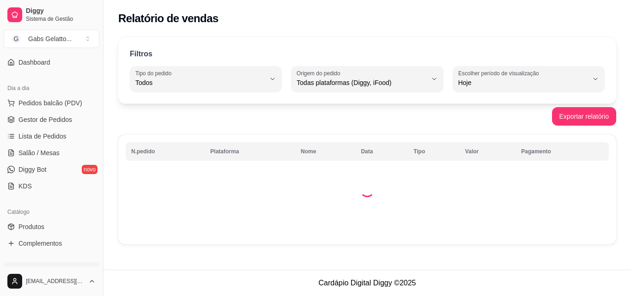
scroll to position [139, 0]
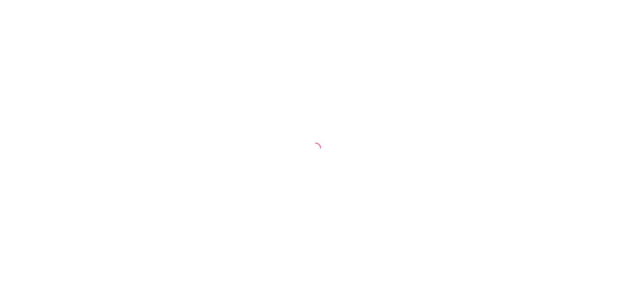
select select "30"
select select "HIGHEST_TOTAL_SPENT_WITH_ORDERS"
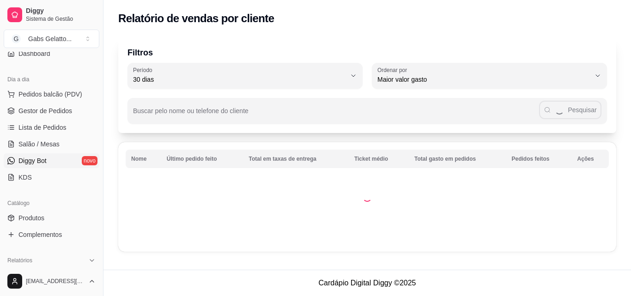
scroll to position [92, 0]
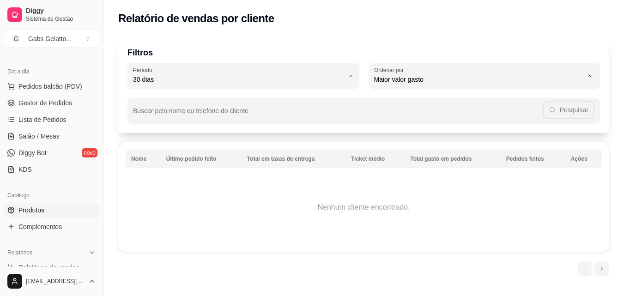
click at [41, 212] on span "Produtos" at bounding box center [31, 210] width 26 height 9
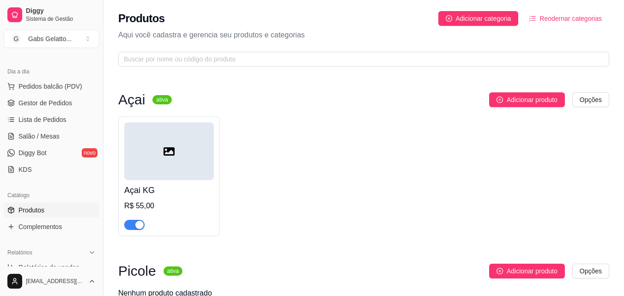
click at [216, 156] on div "Açai KG R$ 55,00" at bounding box center [169, 176] width 102 height 120
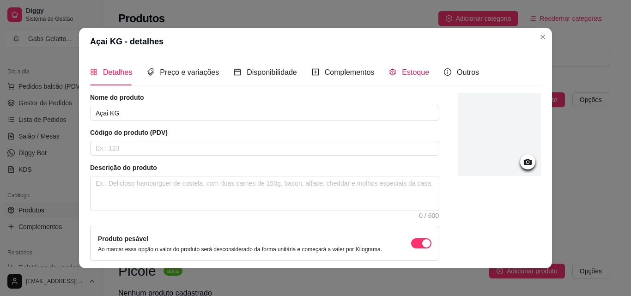
click at [407, 76] on span "Estoque" at bounding box center [415, 72] width 27 height 8
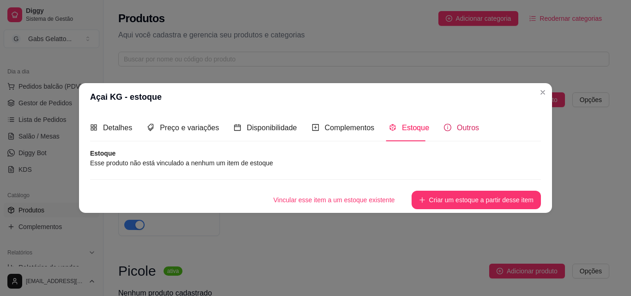
click at [452, 127] on div "Outros" at bounding box center [461, 128] width 35 height 12
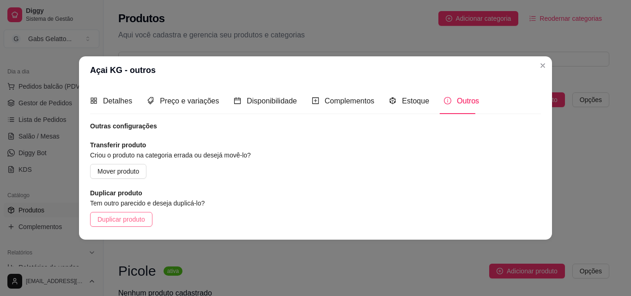
click at [135, 219] on span "Duplicar produto" at bounding box center [121, 219] width 48 height 10
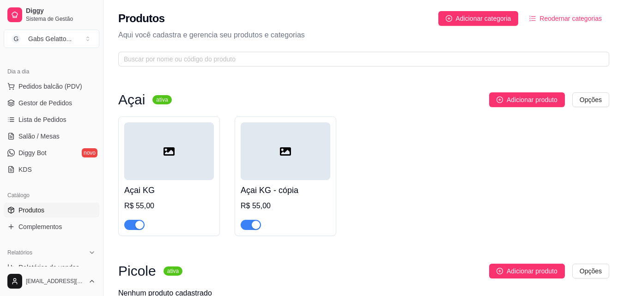
click at [279, 164] on div at bounding box center [286, 151] width 90 height 58
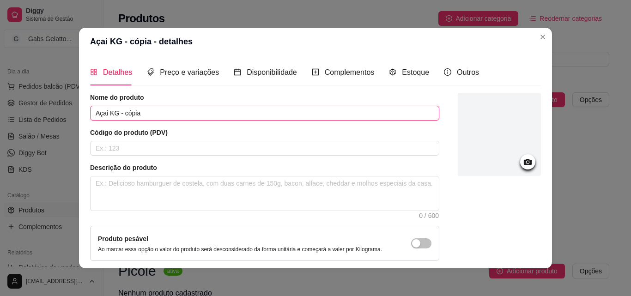
click at [156, 117] on input "Açai KG - cópia" at bounding box center [264, 113] width 349 height 15
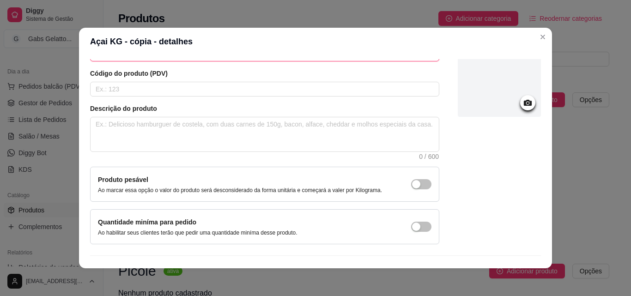
scroll to position [80, 0]
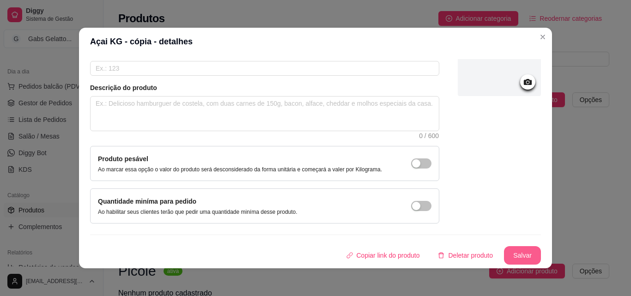
type input "Açai KG 02"
click at [516, 258] on button "Salvar" at bounding box center [522, 256] width 36 height 18
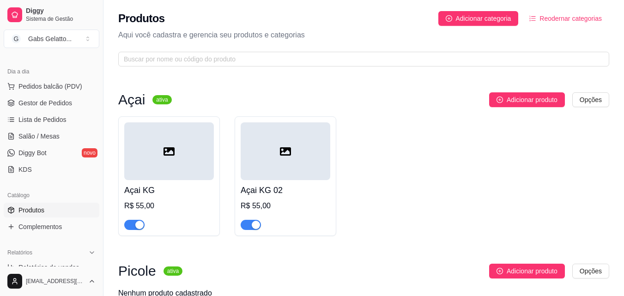
click at [163, 156] on div at bounding box center [169, 151] width 90 height 58
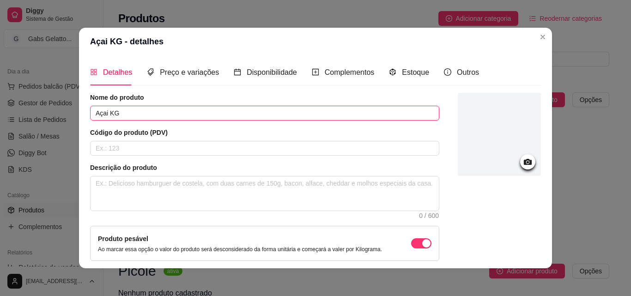
click at [147, 113] on input "Açai KG" at bounding box center [264, 113] width 349 height 15
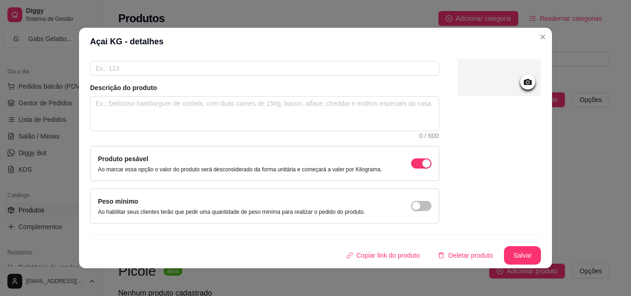
type input "Açai KG 01"
click at [504, 254] on button "Salvar" at bounding box center [522, 255] width 37 height 18
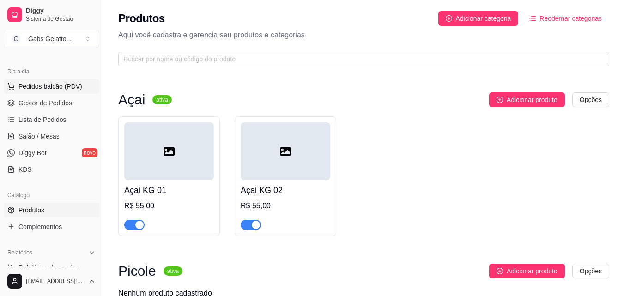
click at [77, 83] on span "Pedidos balcão (PDV)" at bounding box center [50, 86] width 64 height 9
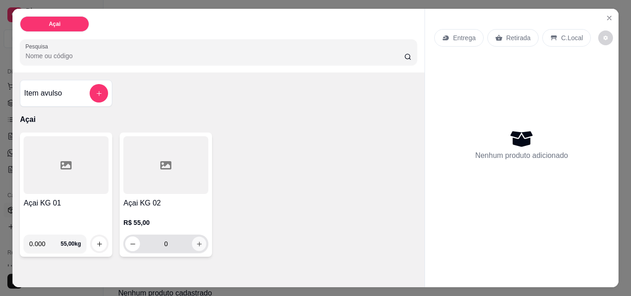
click at [196, 241] on icon "increase-product-quantity" at bounding box center [199, 244] width 7 height 7
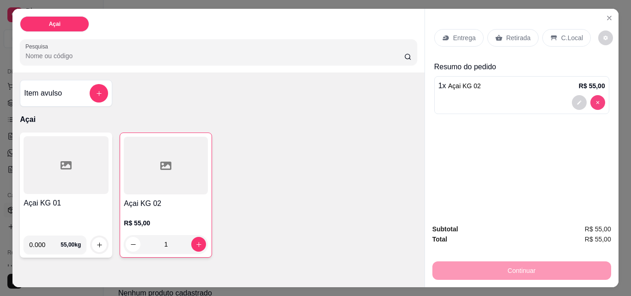
type input "0"
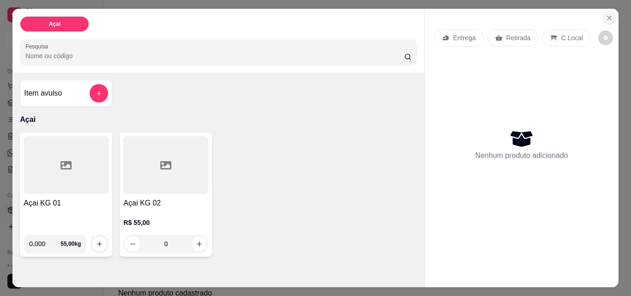
click at [606, 14] on icon "Close" at bounding box center [609, 17] width 7 height 7
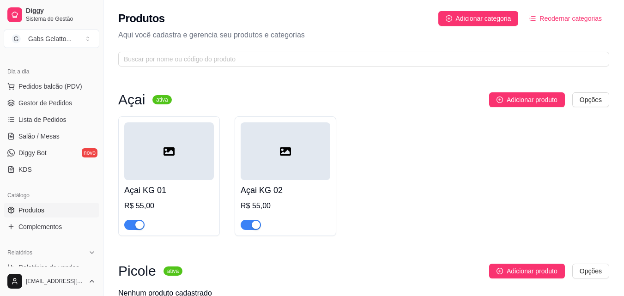
click at [297, 156] on div at bounding box center [286, 151] width 90 height 58
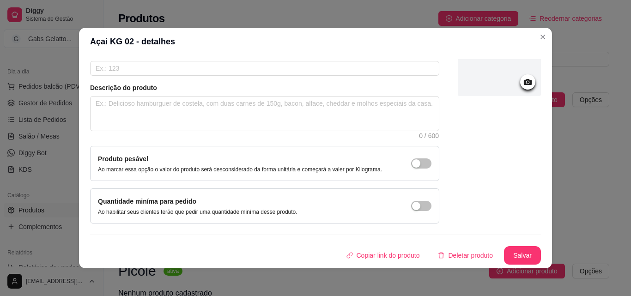
scroll to position [2, 0]
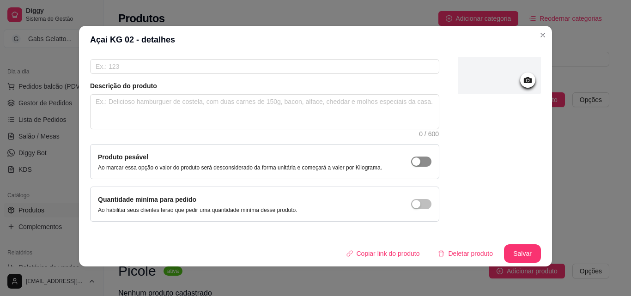
click at [415, 164] on span "button" at bounding box center [421, 162] width 20 height 10
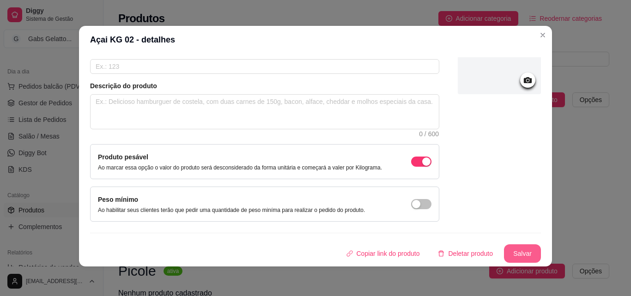
click at [515, 256] on button "Salvar" at bounding box center [522, 253] width 37 height 18
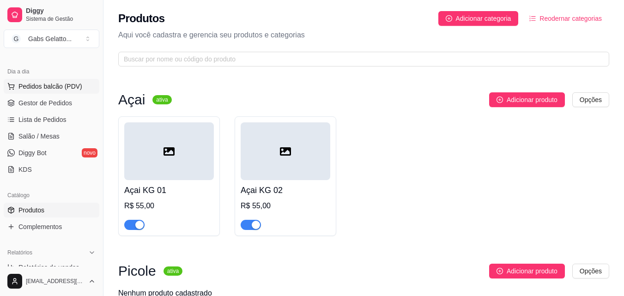
click at [55, 91] on button "Pedidos balcão (PDV)" at bounding box center [52, 86] width 96 height 15
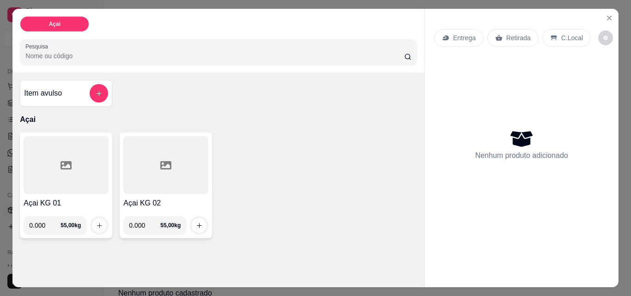
click at [96, 222] on icon "increase-product-quantity" at bounding box center [99, 225] width 7 height 7
click at [68, 199] on h4 "Açai KG 01" at bounding box center [66, 203] width 85 height 11
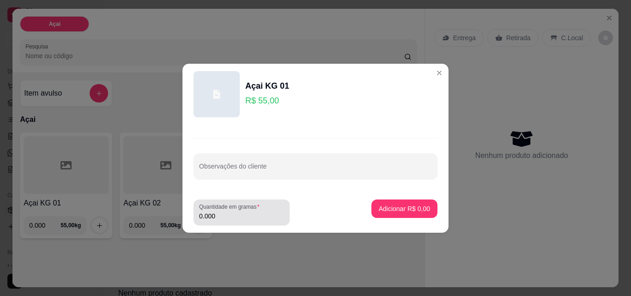
click at [219, 220] on input "0.000" at bounding box center [241, 216] width 85 height 9
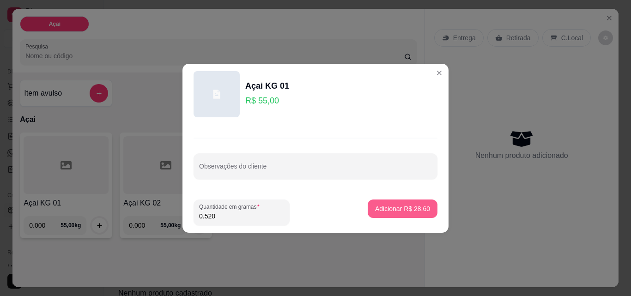
type input "0.520"
click at [401, 206] on p "Adicionar R$ 28,60" at bounding box center [402, 208] width 55 height 9
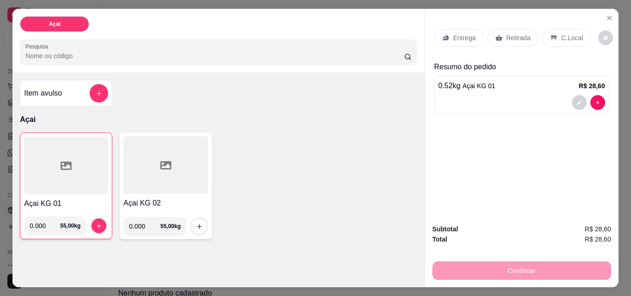
click at [182, 186] on div at bounding box center [165, 165] width 85 height 58
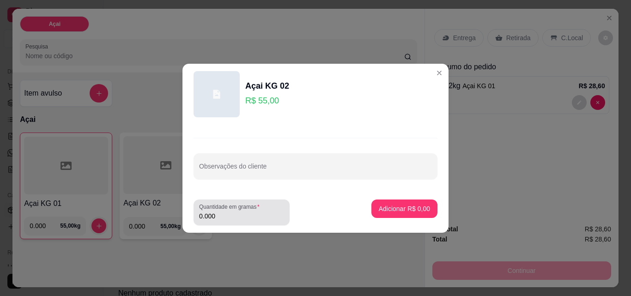
click at [233, 218] on input "0.000" at bounding box center [241, 216] width 85 height 9
type input "0.041"
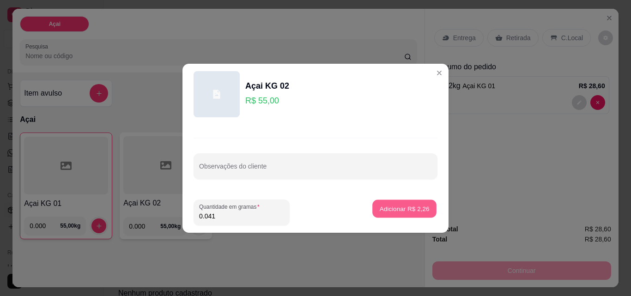
click at [397, 211] on p "Adicionar R$ 2,26" at bounding box center [404, 208] width 50 height 9
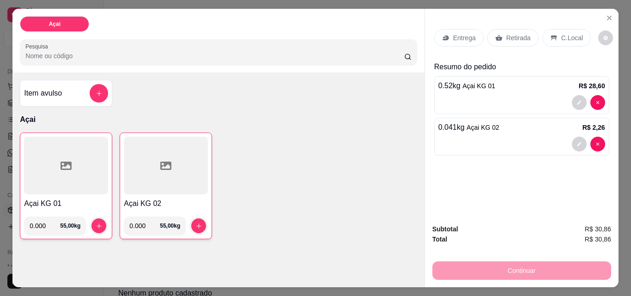
click at [75, 162] on div at bounding box center [66, 166] width 84 height 58
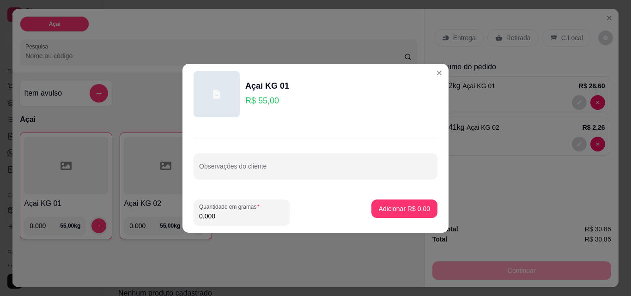
click at [230, 216] on input "0.000" at bounding box center [241, 216] width 85 height 9
type input "0.452"
click at [413, 212] on p "Adicionar R$ 24,86" at bounding box center [402, 208] width 55 height 9
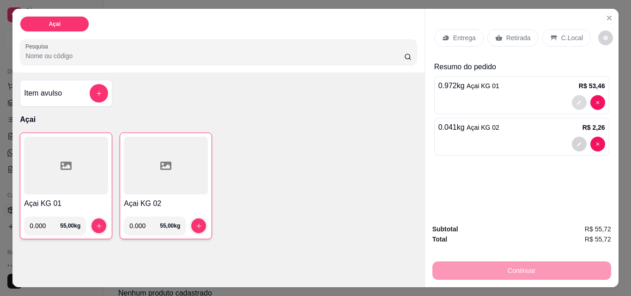
click at [572, 98] on button "decrease-product-quantity" at bounding box center [579, 102] width 15 height 15
click at [520, 97] on div at bounding box center [521, 102] width 167 height 15
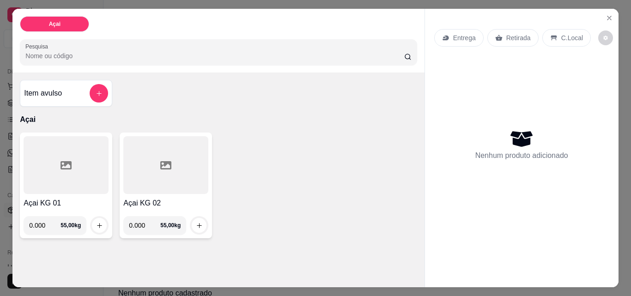
click at [565, 39] on p "C.Local" at bounding box center [572, 37] width 22 height 9
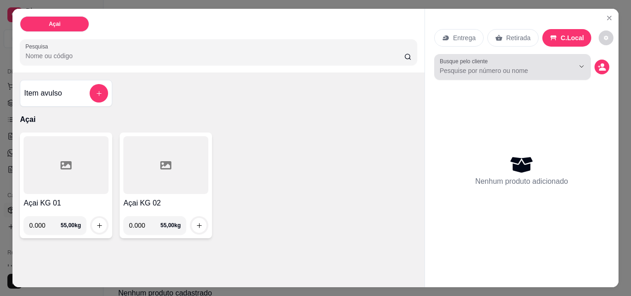
click at [559, 67] on div at bounding box center [574, 67] width 30 height 18
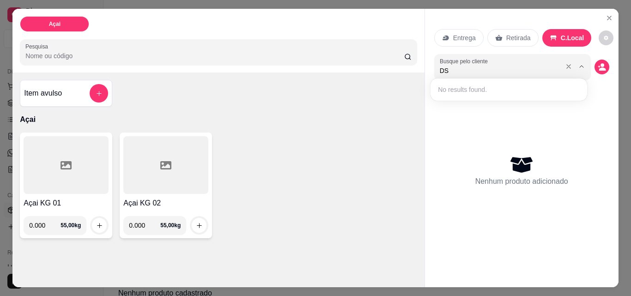
type input "D"
click at [598, 63] on icon "decrease-product-quantity" at bounding box center [602, 67] width 8 height 8
click at [600, 63] on circle "decrease-product-quantity" at bounding box center [602, 65] width 4 height 4
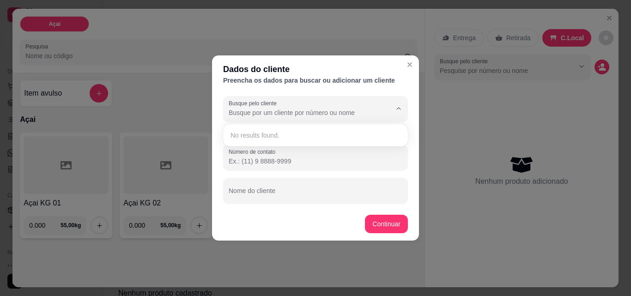
click at [348, 113] on input "Busque pelo cliente" at bounding box center [303, 112] width 148 height 9
click at [330, 162] on input "Número de contato" at bounding box center [316, 161] width 174 height 9
click at [293, 195] on input "Nome do cliente" at bounding box center [316, 194] width 174 height 9
type input "COMANDA 01"
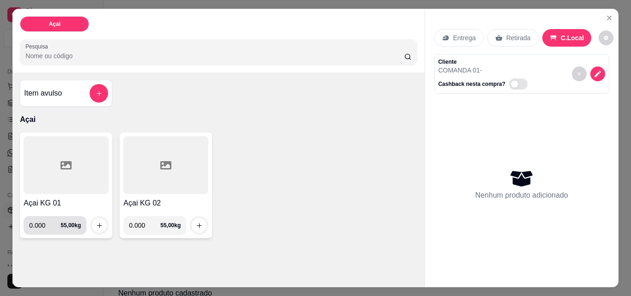
click at [42, 219] on input "0.000" at bounding box center [44, 225] width 31 height 18
type input "0.250"
click at [78, 187] on div at bounding box center [66, 165] width 85 height 58
click at [98, 222] on icon "increase-product-quantity" at bounding box center [99, 225] width 7 height 7
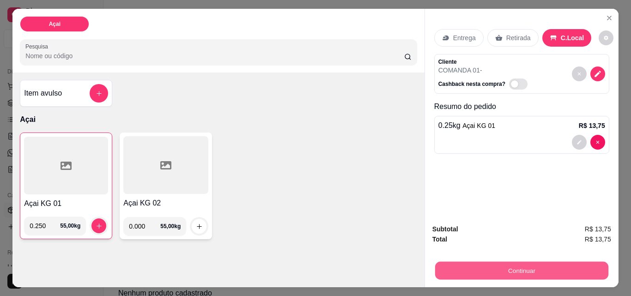
click at [538, 267] on button "Continuar" at bounding box center [521, 270] width 173 height 18
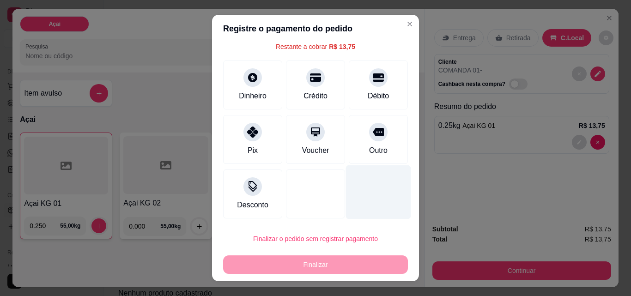
scroll to position [15, 0]
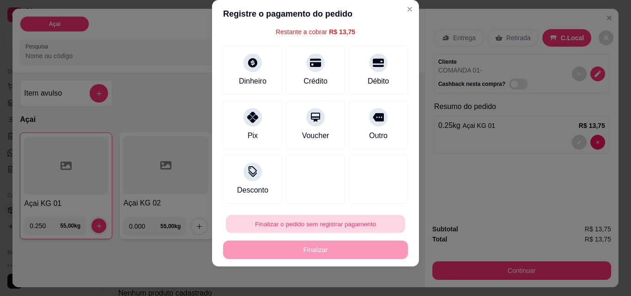
click at [358, 226] on button "Finalizar o pedido sem registrar pagamento" at bounding box center [315, 224] width 179 height 18
